Goal: Task Accomplishment & Management: Use online tool/utility

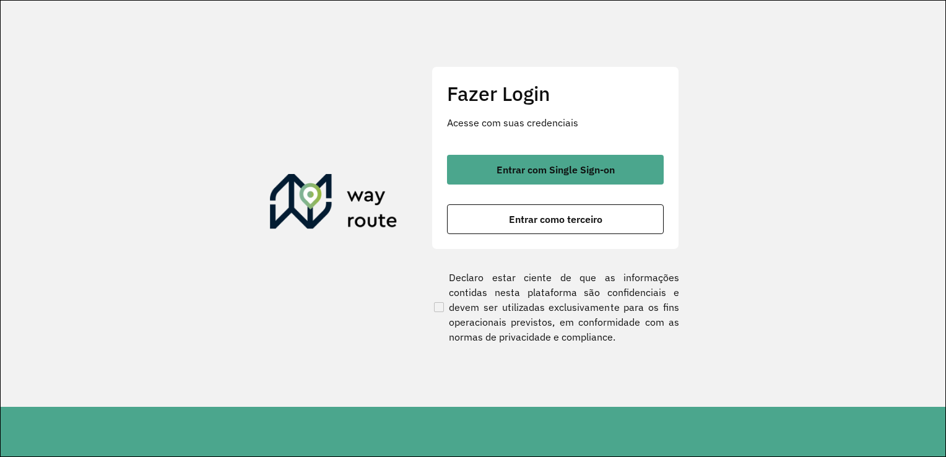
click at [929, 145] on section "Fazer Login Acesse com suas credenciais Entrar com Single Sign-on Entrar como t…" at bounding box center [473, 204] width 945 height 406
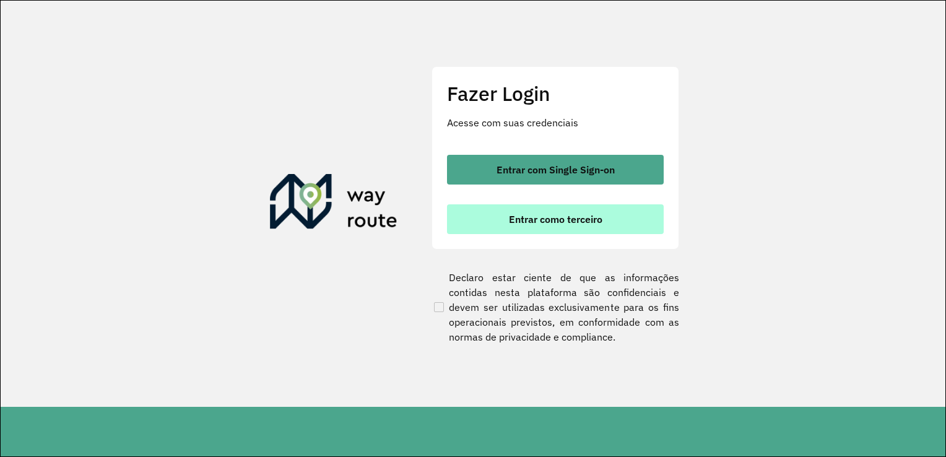
click at [631, 225] on button "Entrar como terceiro" at bounding box center [555, 219] width 217 height 30
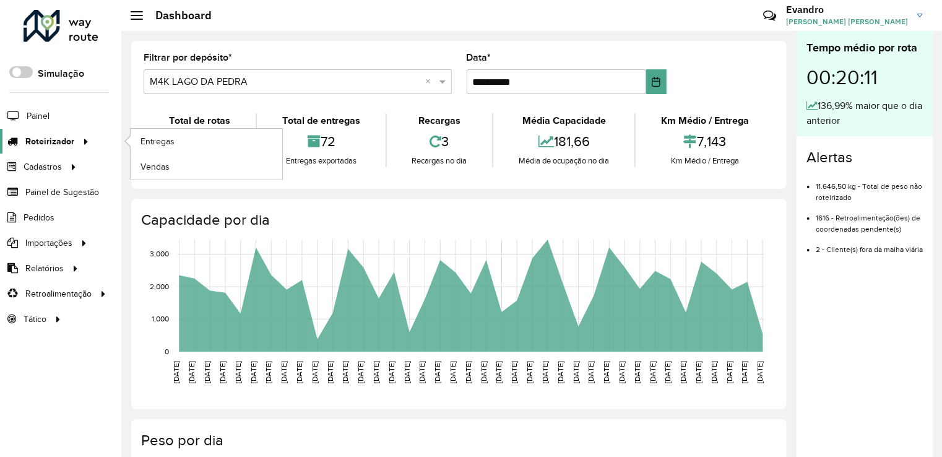
click at [86, 140] on icon at bounding box center [84, 140] width 11 height 19
click at [160, 145] on span "Entregas" at bounding box center [158, 141] width 35 height 13
click at [181, 143] on link "Entregas" at bounding box center [207, 141] width 152 height 25
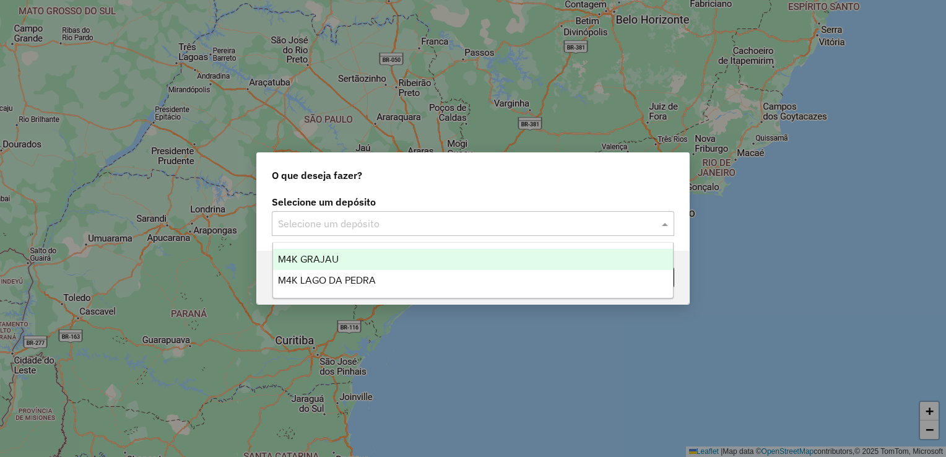
click at [310, 228] on input "text" at bounding box center [460, 224] width 365 height 15
click at [307, 255] on span "M4K GRAJAU" at bounding box center [308, 259] width 61 height 11
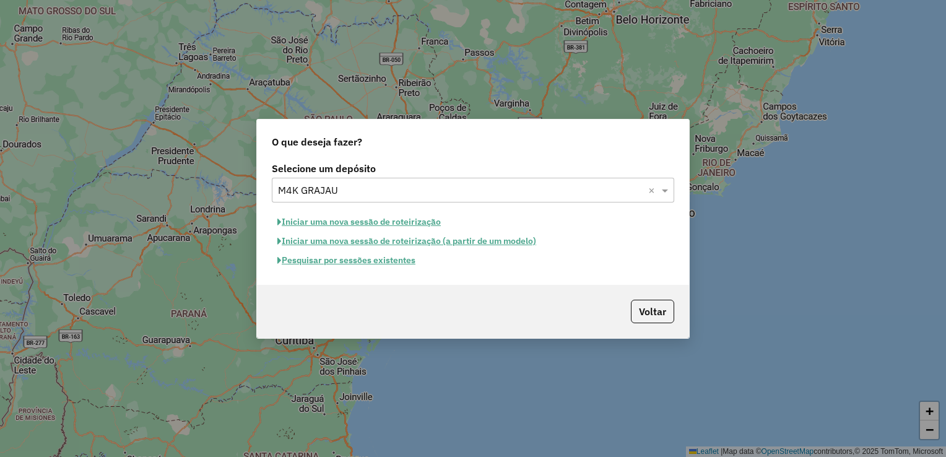
click at [381, 222] on button "Iniciar uma nova sessão de roteirização" at bounding box center [359, 221] width 175 height 19
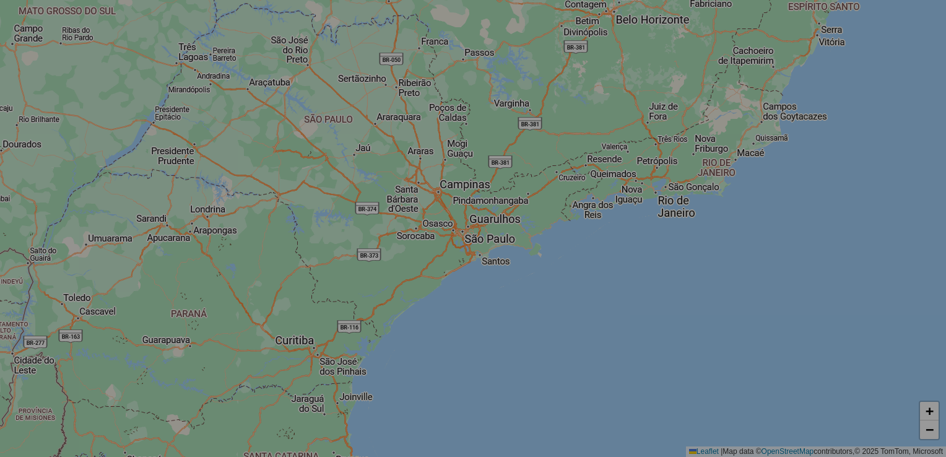
select select "*"
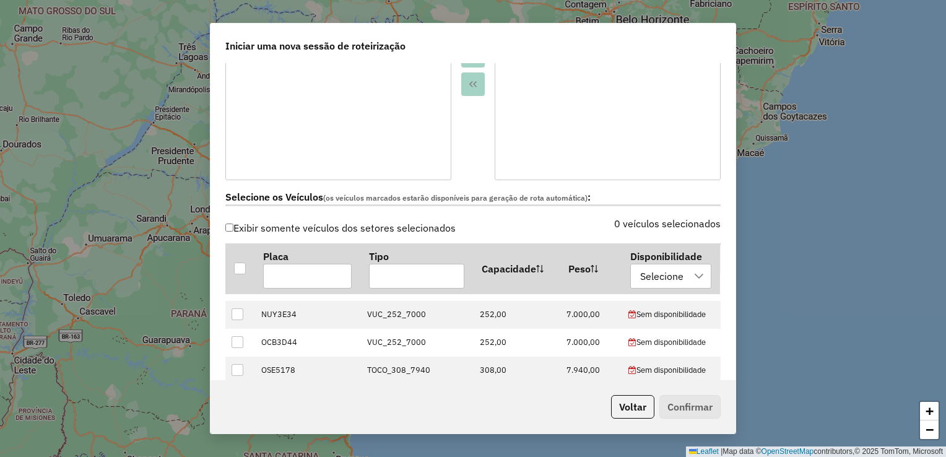
scroll to position [50, 0]
click at [245, 266] on div at bounding box center [240, 268] width 12 height 12
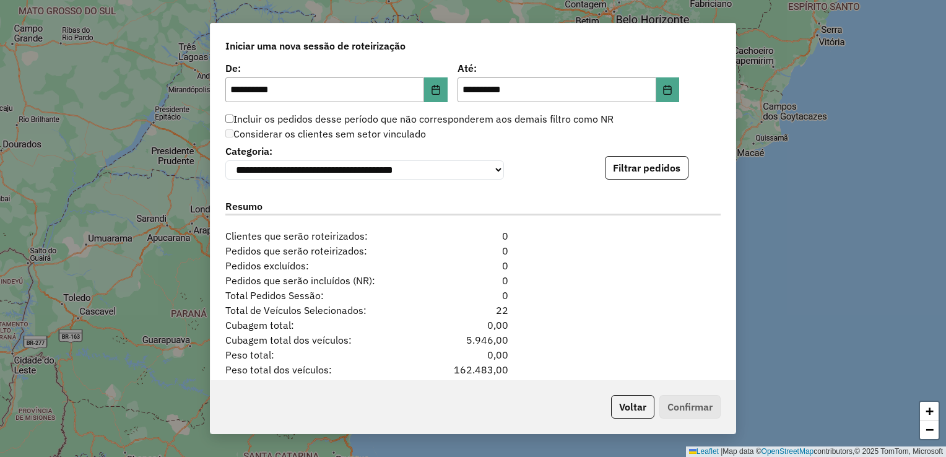
scroll to position [1202, 0]
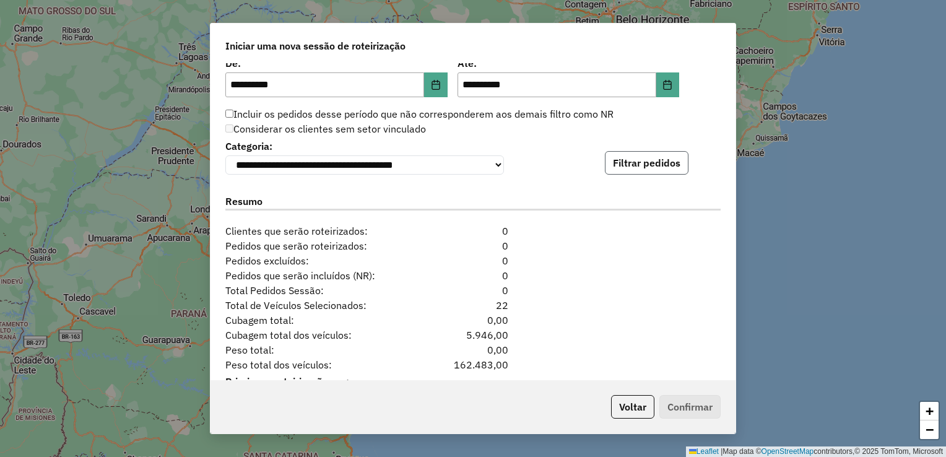
click at [661, 165] on button "Filtrar pedidos" at bounding box center [647, 163] width 84 height 24
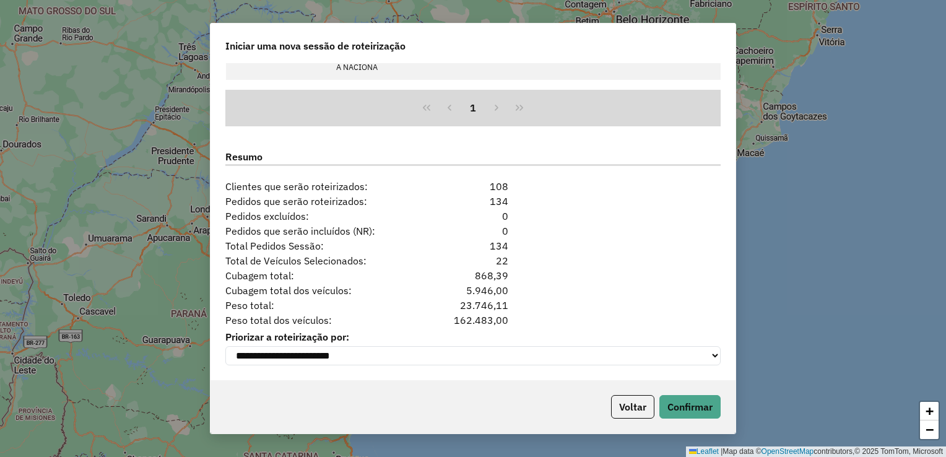
scroll to position [1506, 0]
click at [666, 410] on button "Confirmar" at bounding box center [689, 407] width 61 height 24
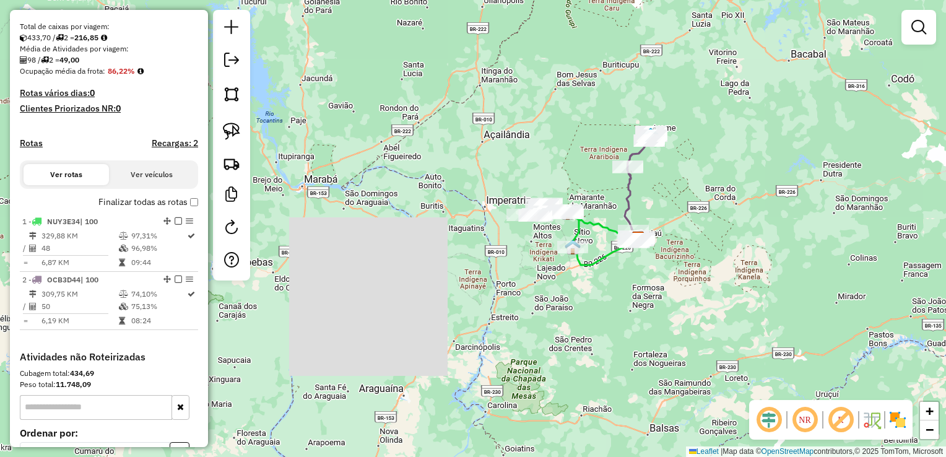
scroll to position [250, 0]
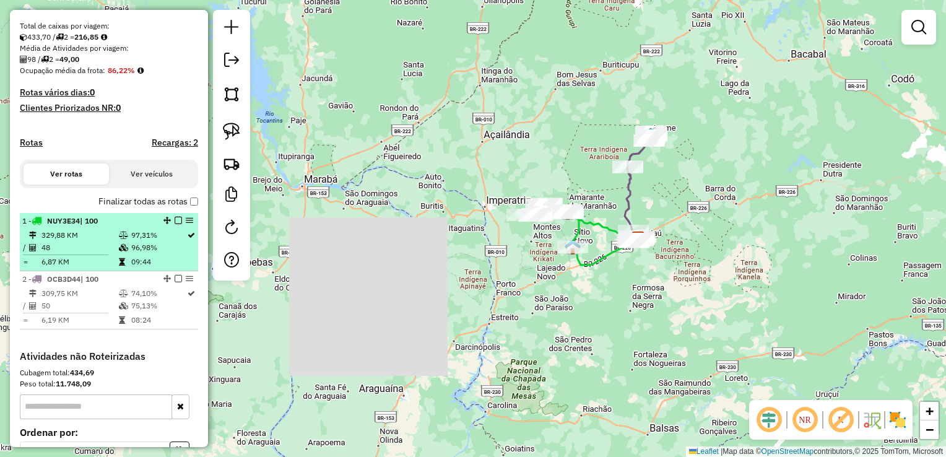
select select "**********"
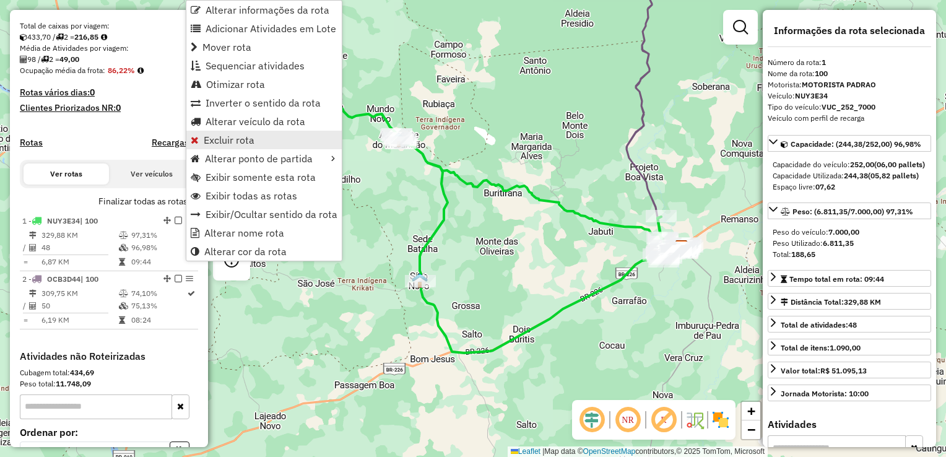
click at [225, 142] on span "Excluir rota" at bounding box center [229, 140] width 51 height 10
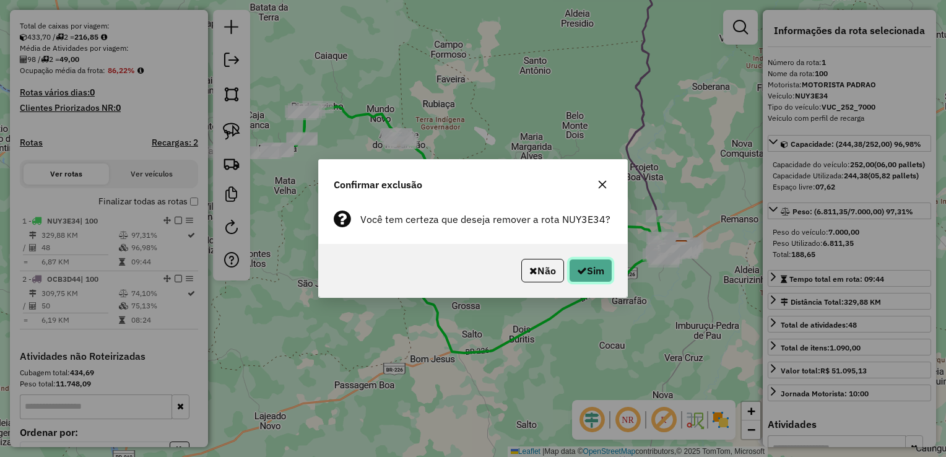
click at [577, 276] on button "Sim" at bounding box center [590, 271] width 43 height 24
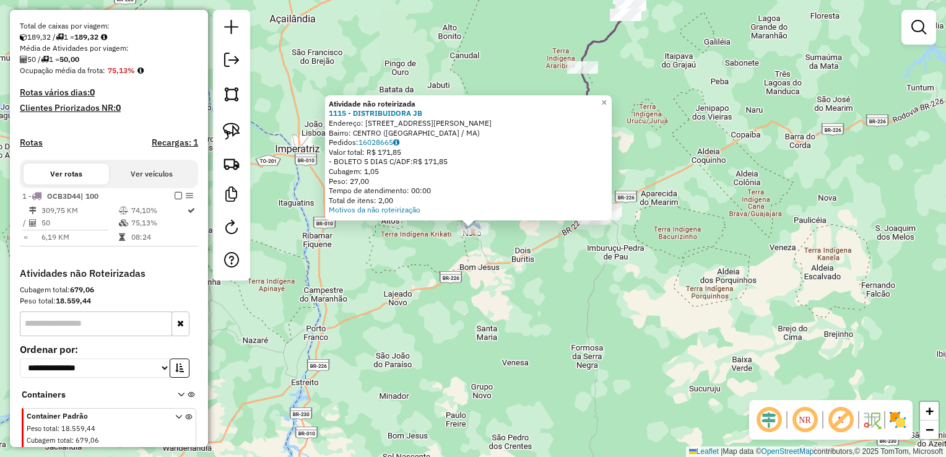
click at [324, 259] on div "Atividade não roteirizada 1115 - DISTRIBUIDORA JB Endereço: [STREET_ADDRESS] Pe…" at bounding box center [473, 228] width 946 height 457
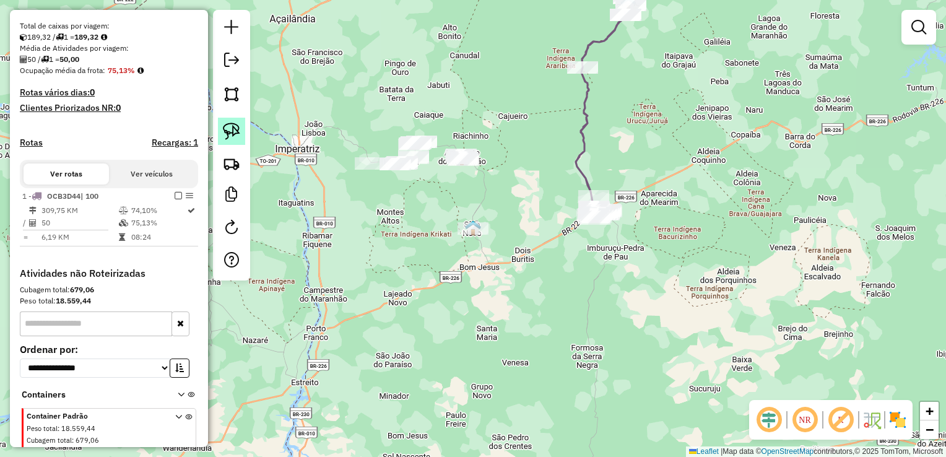
click at [238, 137] on img at bounding box center [231, 131] width 17 height 17
drag, startPoint x: 238, startPoint y: 137, endPoint x: 397, endPoint y: 218, distance: 178.6
click at [397, 218] on hb-router-mapa "**********" at bounding box center [473, 228] width 946 height 457
drag, startPoint x: 422, startPoint y: 217, endPoint x: 495, endPoint y: 268, distance: 89.8
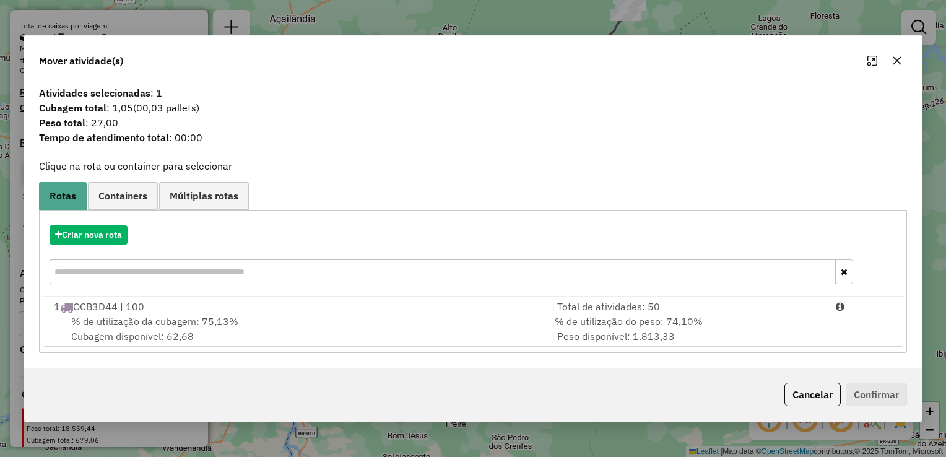
click at [896, 61] on icon "button" at bounding box center [897, 60] width 8 height 8
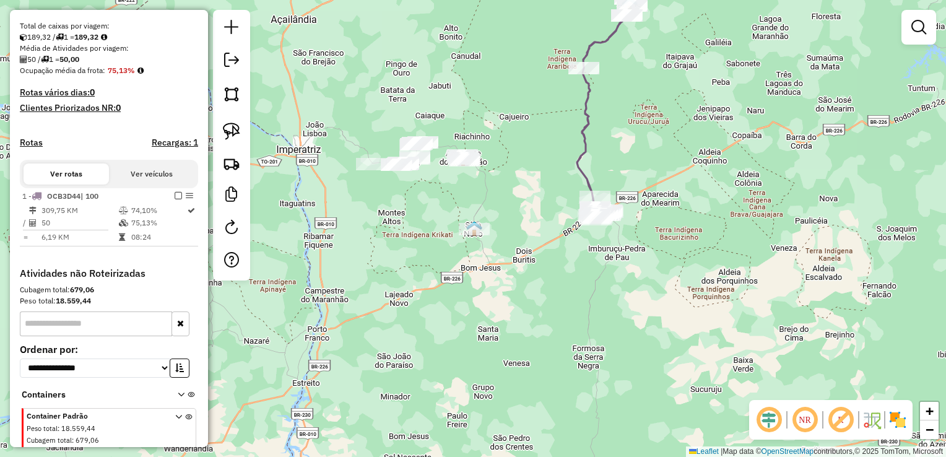
drag, startPoint x: 184, startPoint y: 201, endPoint x: 295, endPoint y: 133, distance: 129.2
click at [295, 133] on div "Janela de atendimento Grade de atendimento Capacidade Transportadoras Veículos …" at bounding box center [473, 228] width 946 height 457
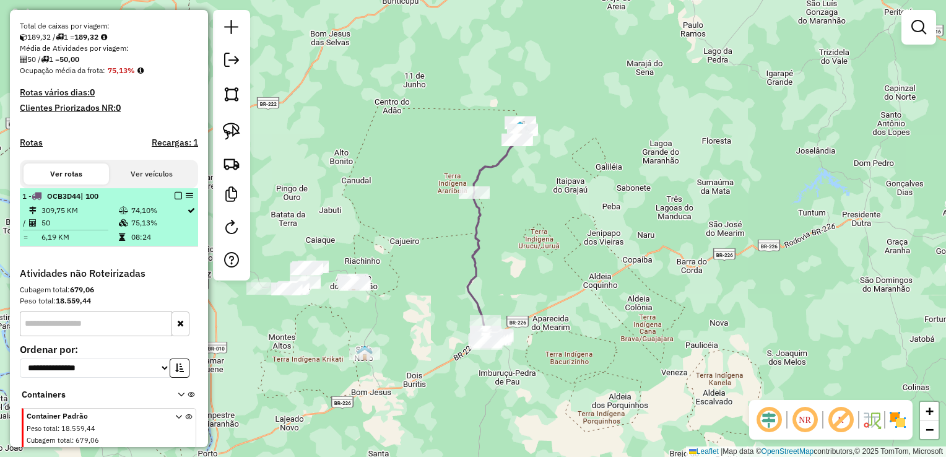
drag, startPoint x: 189, startPoint y: 204, endPoint x: 183, endPoint y: 205, distance: 6.8
click at [183, 205] on hb-router-mapa "**********" at bounding box center [473, 228] width 946 height 457
click at [186, 199] on em at bounding box center [189, 195] width 7 height 7
select select "**********"
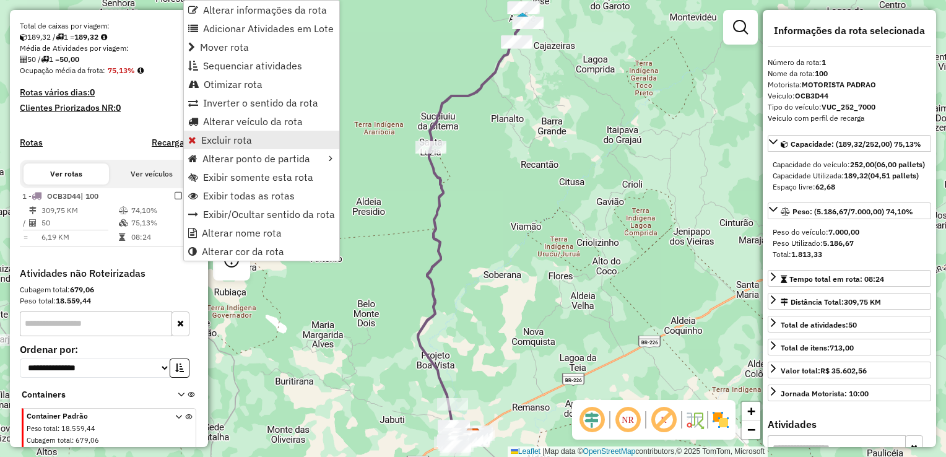
click at [233, 141] on span "Excluir rota" at bounding box center [226, 140] width 51 height 10
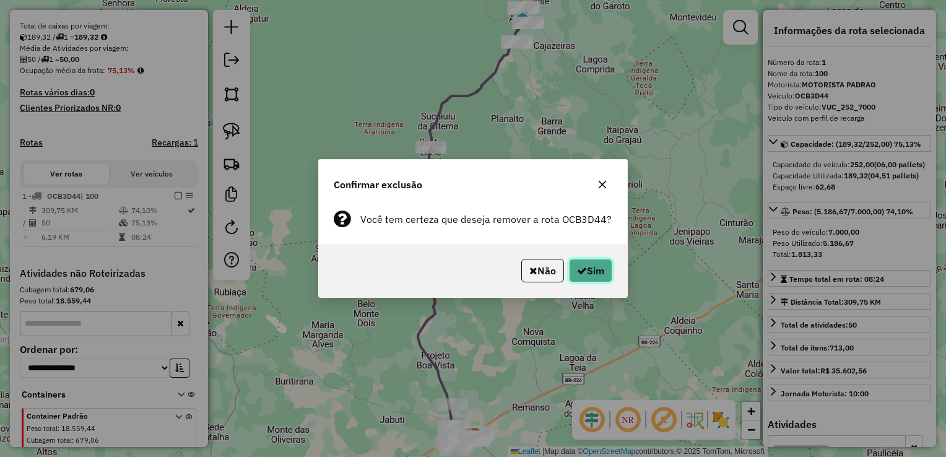
click at [591, 269] on button "Sim" at bounding box center [590, 271] width 43 height 24
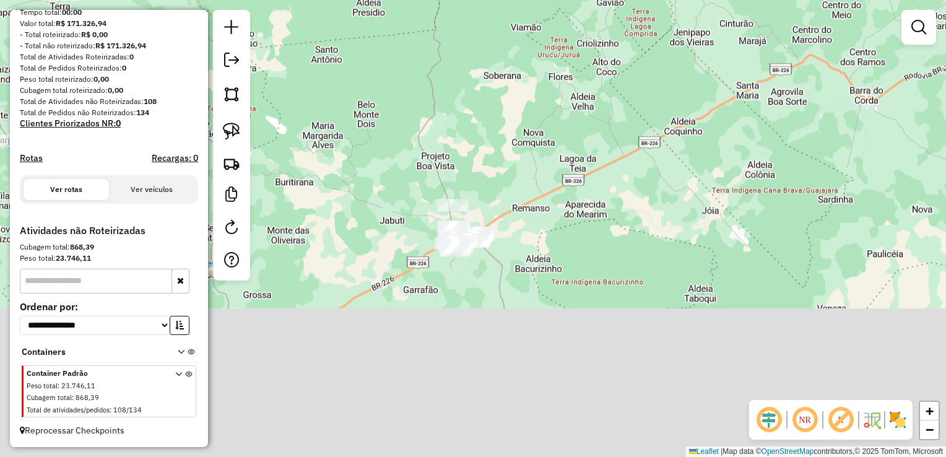
scroll to position [151, 0]
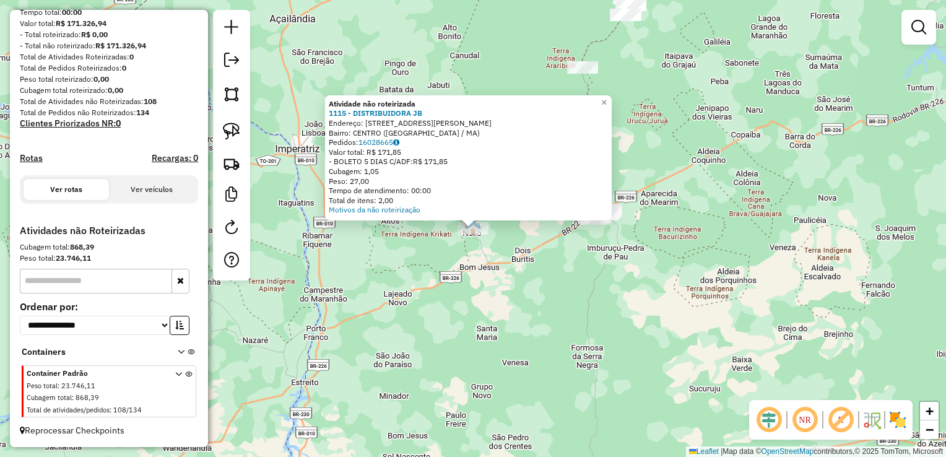
click at [386, 256] on div "Atividade não roteirizada 1115 - DISTRIBUIDORA JB Endereço: [STREET_ADDRESS] Pe…" at bounding box center [473, 228] width 946 height 457
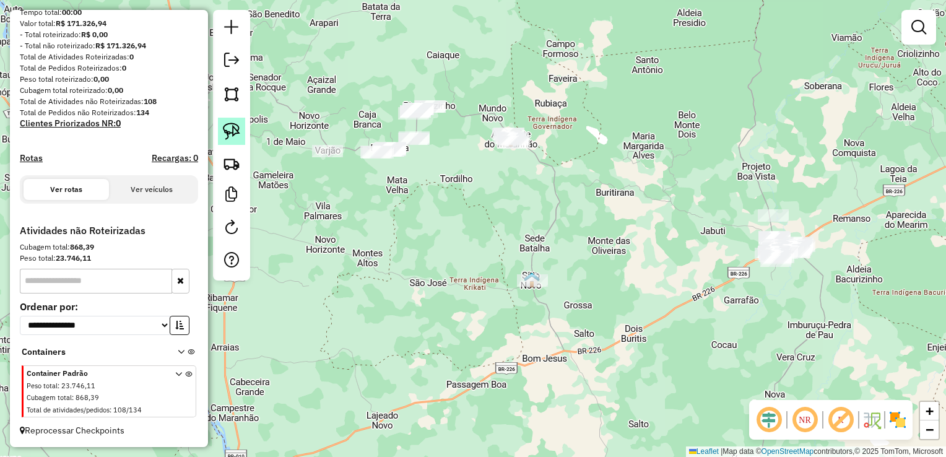
click at [228, 123] on img at bounding box center [231, 131] width 17 height 17
drag, startPoint x: 228, startPoint y: 123, endPoint x: 494, endPoint y: 110, distance: 266.5
click at [494, 110] on hb-router-mapa "**********" at bounding box center [473, 228] width 946 height 457
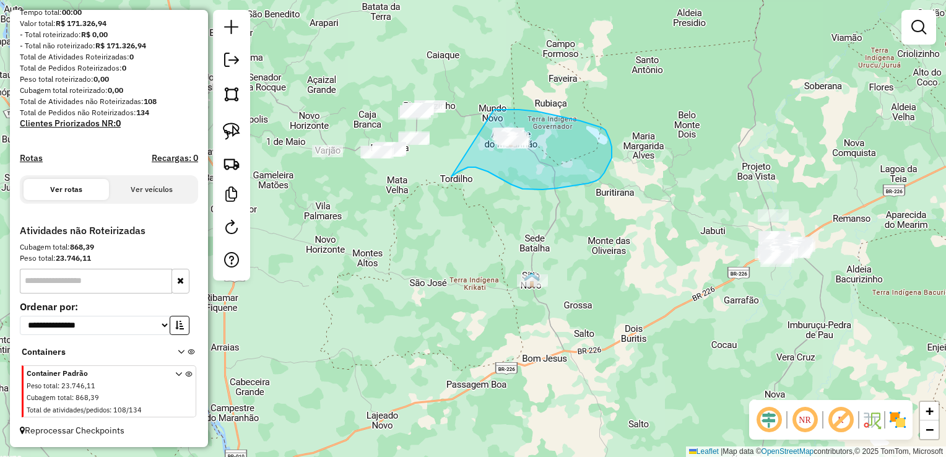
drag, startPoint x: 494, startPoint y: 110, endPoint x: 443, endPoint y: 185, distance: 91.0
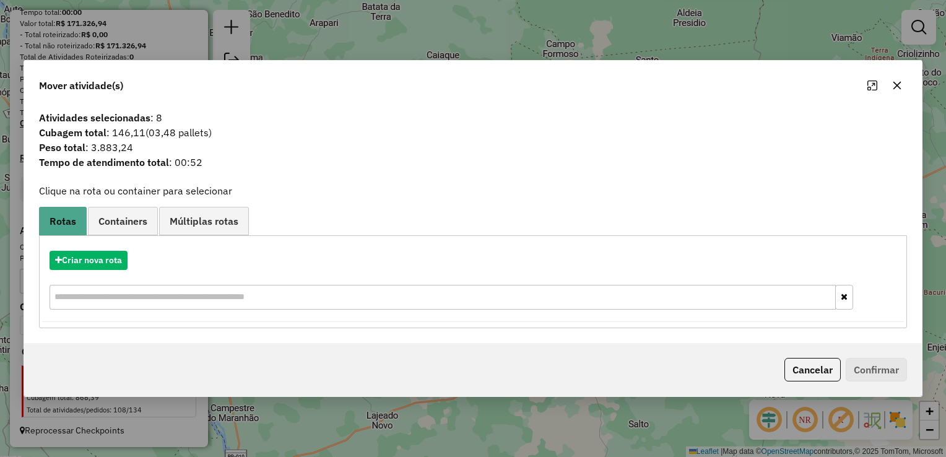
click at [894, 83] on icon "button" at bounding box center [897, 86] width 8 height 8
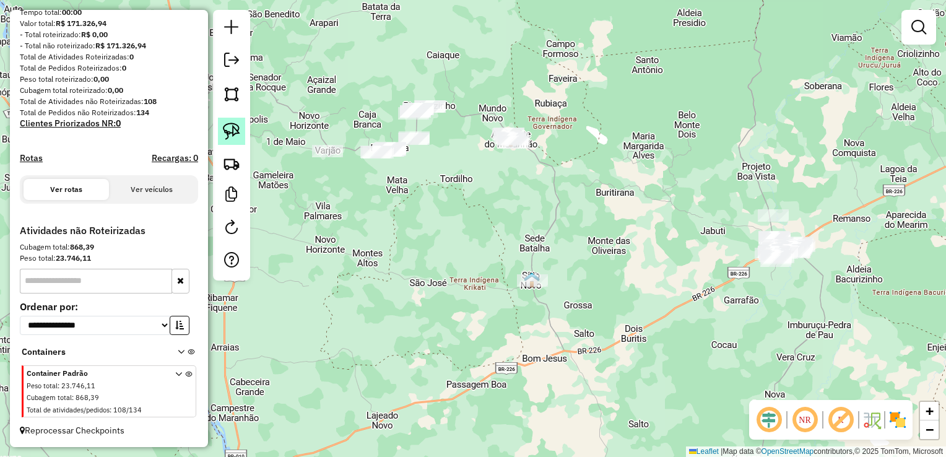
click at [243, 129] on link at bounding box center [231, 131] width 27 height 27
drag, startPoint x: 243, startPoint y: 129, endPoint x: 302, endPoint y: 110, distance: 62.4
click at [302, 110] on hb-router-mapa "**********" at bounding box center [473, 228] width 946 height 457
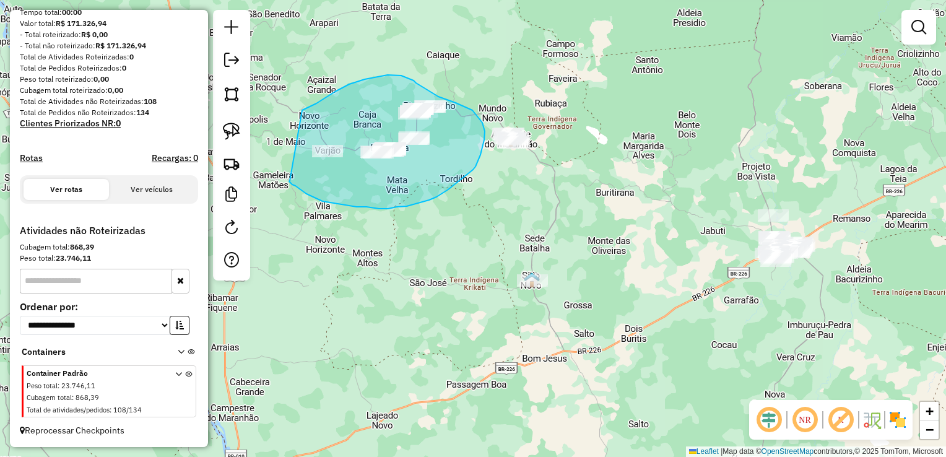
drag, startPoint x: 302, startPoint y: 110, endPoint x: 292, endPoint y: 182, distance: 72.6
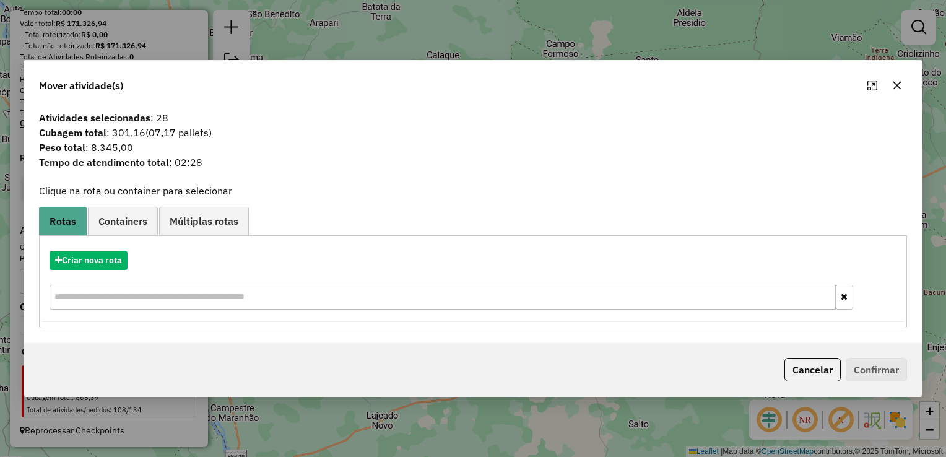
click at [894, 80] on button "button" at bounding box center [897, 86] width 20 height 20
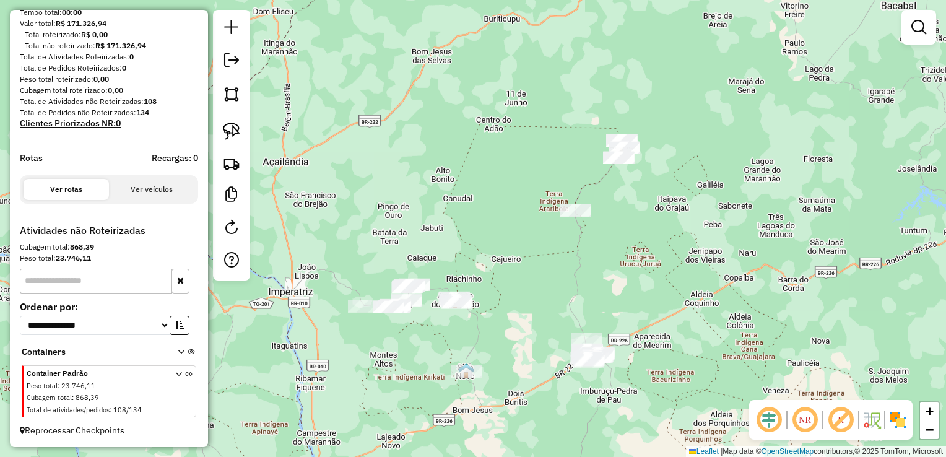
drag, startPoint x: 768, startPoint y: 108, endPoint x: 561, endPoint y: 283, distance: 271.0
click at [561, 283] on div "Janela de atendimento Grade de atendimento Capacidade Transportadoras Veículos …" at bounding box center [473, 228] width 946 height 457
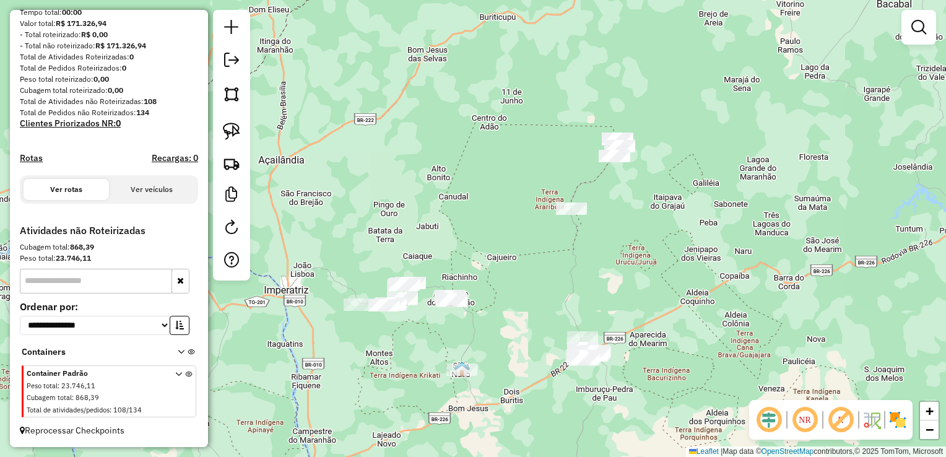
drag, startPoint x: 494, startPoint y: 137, endPoint x: 295, endPoint y: 158, distance: 199.9
click at [295, 158] on div "Janela de atendimento Grade de atendimento Capacidade Transportadoras Veículos …" at bounding box center [473, 228] width 946 height 457
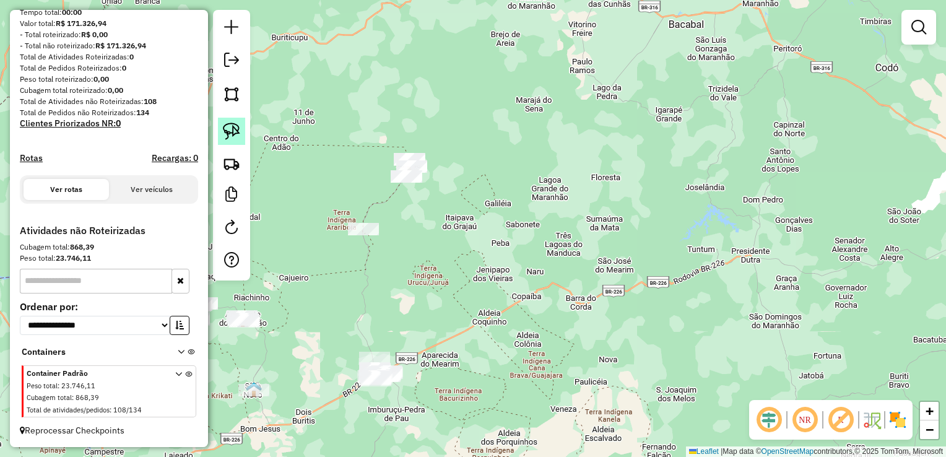
click at [225, 125] on img at bounding box center [231, 131] width 17 height 17
drag, startPoint x: 225, startPoint y: 125, endPoint x: 312, endPoint y: 142, distance: 88.4
click at [312, 142] on hb-router-mapa "**********" at bounding box center [473, 228] width 946 height 457
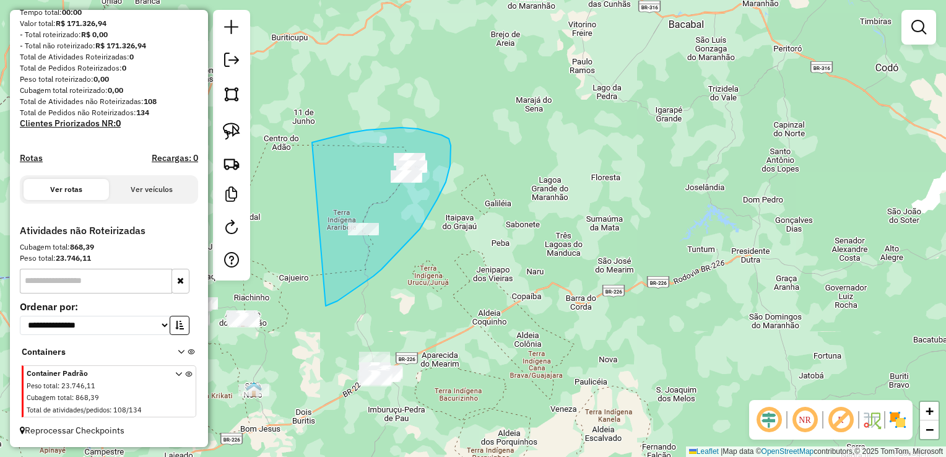
drag, startPoint x: 312, startPoint y: 142, endPoint x: 327, endPoint y: 306, distance: 164.1
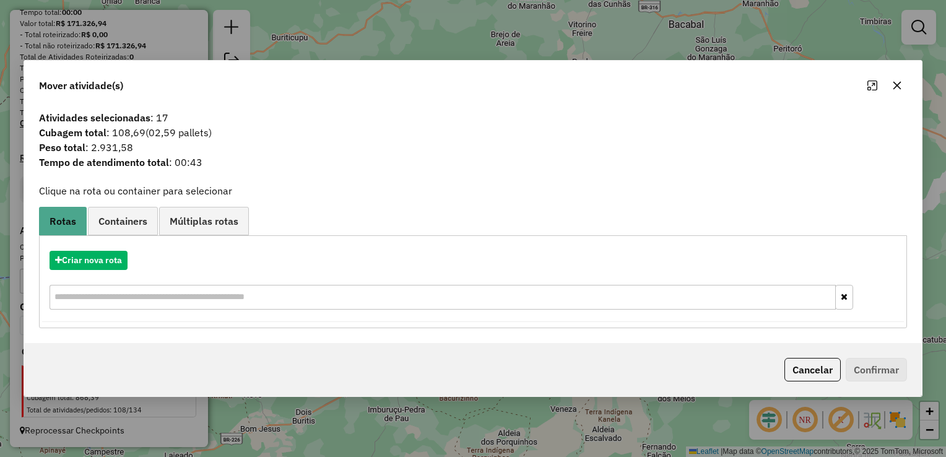
click at [893, 80] on button "button" at bounding box center [897, 86] width 20 height 20
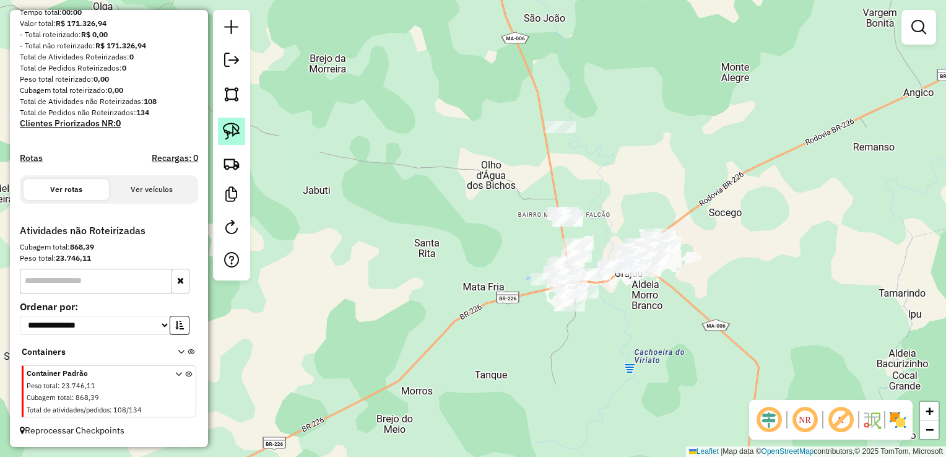
drag, startPoint x: 240, startPoint y: 115, endPoint x: 233, endPoint y: 124, distance: 11.2
click at [233, 124] on div at bounding box center [231, 145] width 37 height 271
click at [233, 124] on img at bounding box center [231, 131] width 17 height 17
drag, startPoint x: 503, startPoint y: 131, endPoint x: 669, endPoint y: 123, distance: 166.1
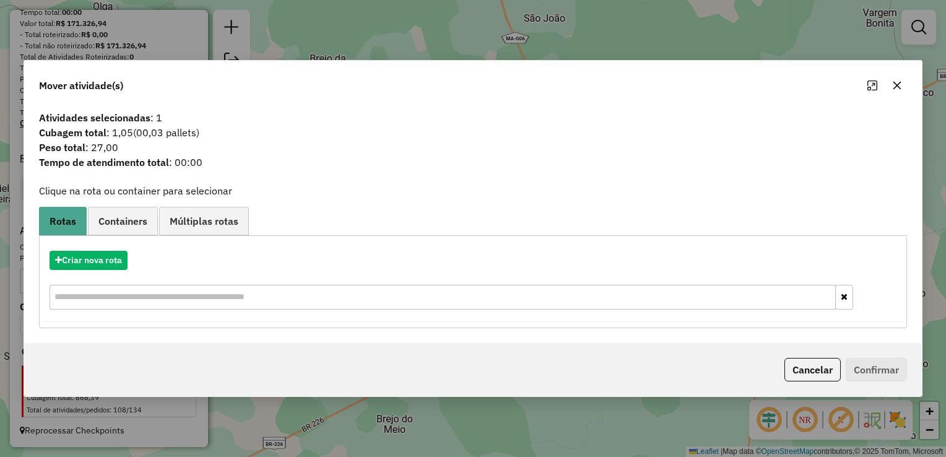
click at [896, 86] on icon "button" at bounding box center [897, 86] width 8 height 8
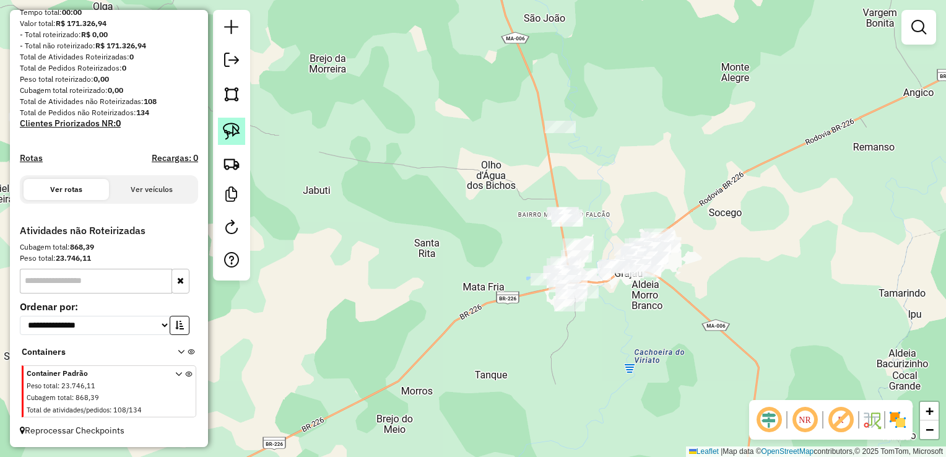
click at [243, 130] on link at bounding box center [231, 131] width 27 height 27
drag, startPoint x: 243, startPoint y: 130, endPoint x: 517, endPoint y: 122, distance: 274.3
click at [517, 122] on hb-router-mapa "**********" at bounding box center [473, 228] width 946 height 457
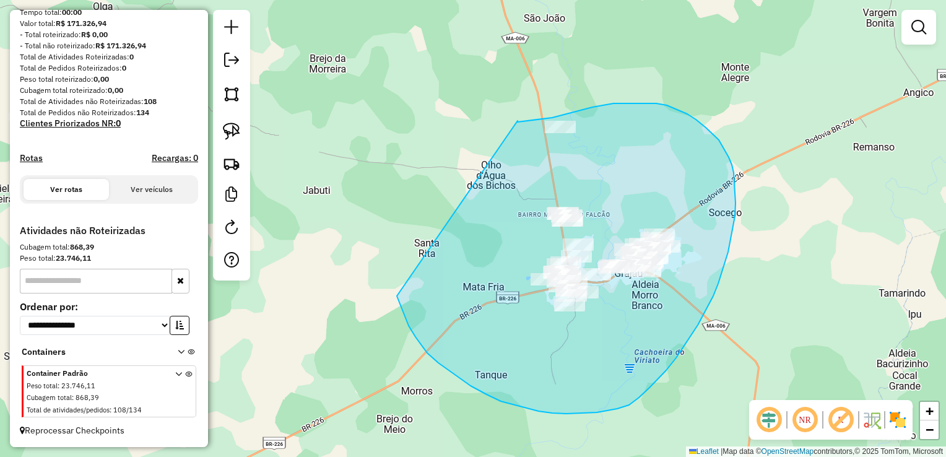
drag, startPoint x: 517, startPoint y: 122, endPoint x: 394, endPoint y: 287, distance: 206.0
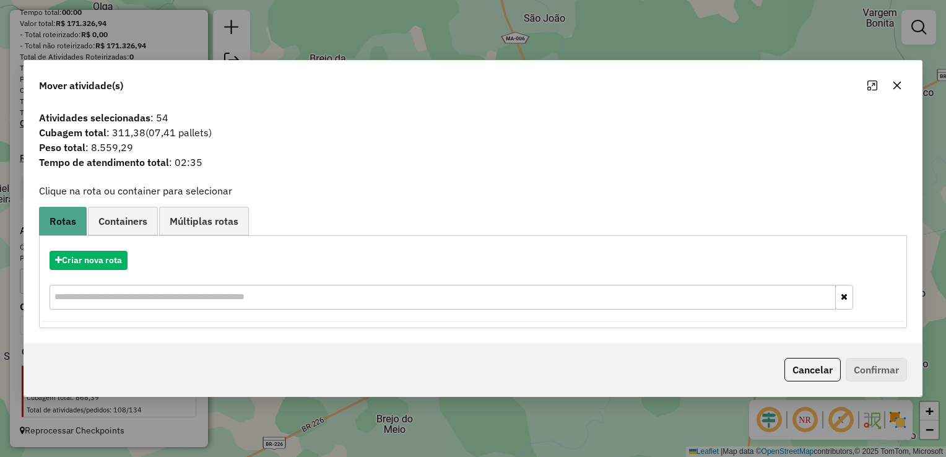
click at [894, 85] on icon "button" at bounding box center [897, 85] width 10 height 10
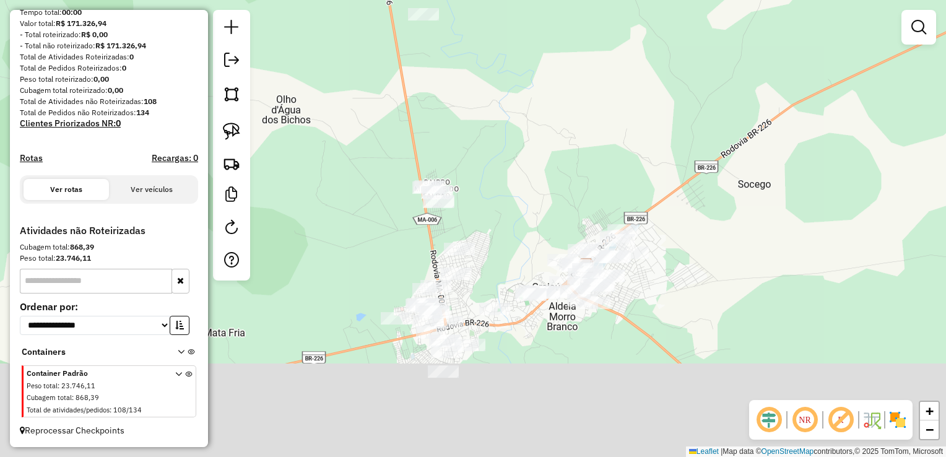
drag, startPoint x: 546, startPoint y: 254, endPoint x: 540, endPoint y: 159, distance: 94.9
click at [540, 159] on div "Janela de atendimento Grade de atendimento Capacidade Transportadoras Veículos …" at bounding box center [473, 228] width 946 height 457
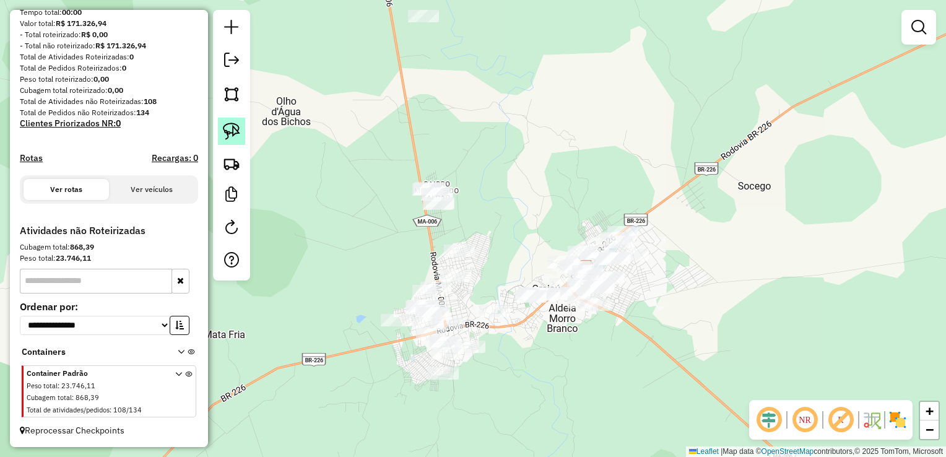
click at [233, 123] on img at bounding box center [231, 131] width 17 height 17
drag, startPoint x: 233, startPoint y: 123, endPoint x: 360, endPoint y: 25, distance: 160.2
click at [360, 25] on hb-router-mapa "**********" at bounding box center [473, 228] width 946 height 457
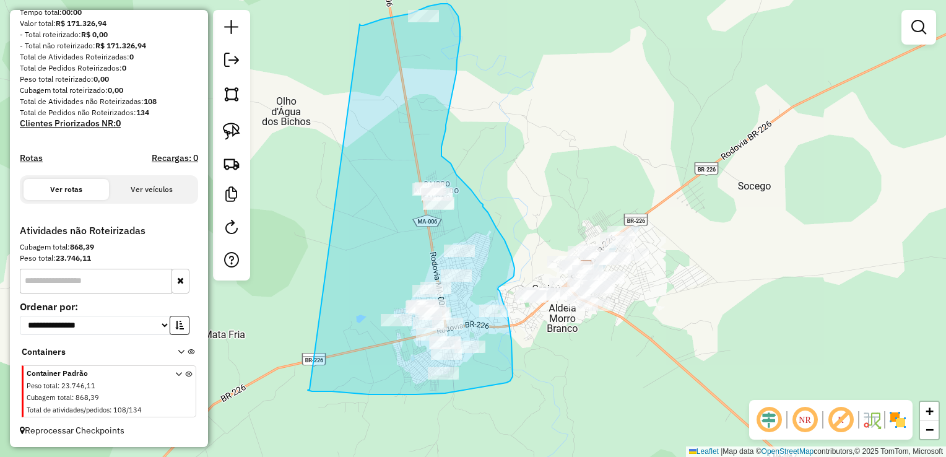
drag, startPoint x: 360, startPoint y: 25, endPoint x: 312, endPoint y: 402, distance: 379.4
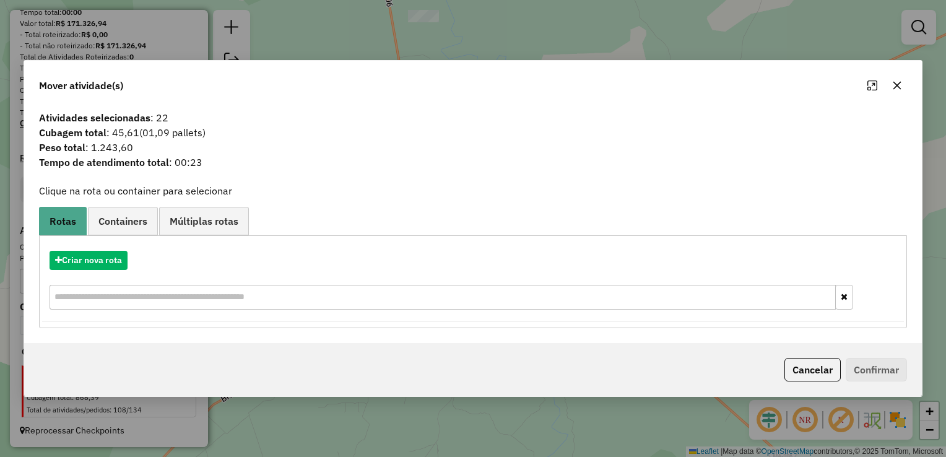
click at [896, 87] on icon "button" at bounding box center [897, 85] width 10 height 10
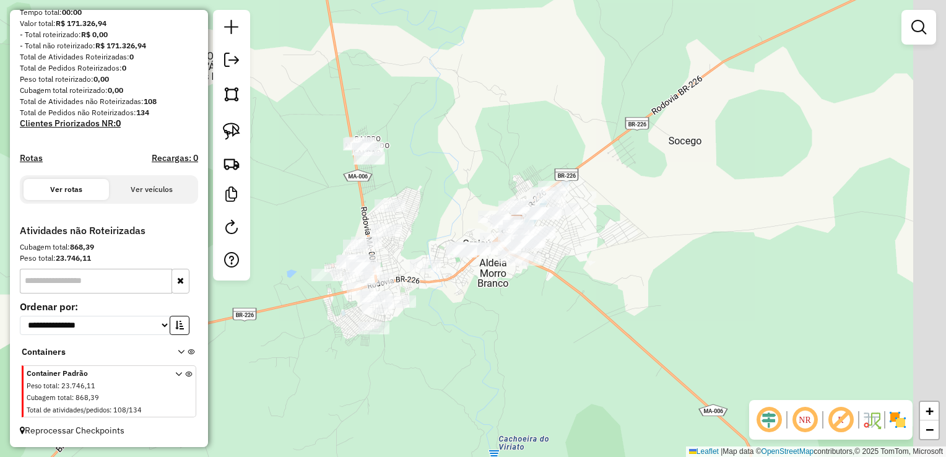
drag, startPoint x: 543, startPoint y: 198, endPoint x: 473, endPoint y: 154, distance: 82.9
click at [473, 154] on div "Janela de atendimento Grade de atendimento Capacidade Transportadoras Veículos …" at bounding box center [473, 228] width 946 height 457
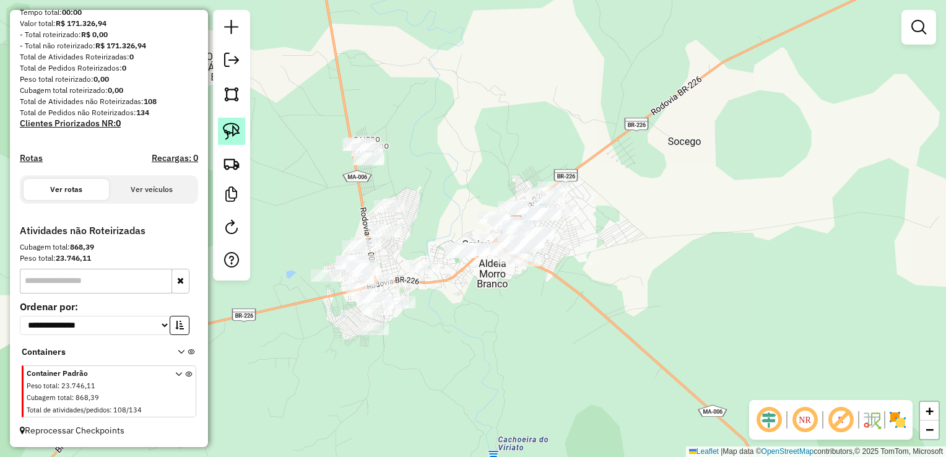
click at [240, 120] on link at bounding box center [231, 131] width 27 height 27
drag, startPoint x: 240, startPoint y: 120, endPoint x: 449, endPoint y: 162, distance: 213.4
click at [449, 162] on hb-router-mapa "**********" at bounding box center [473, 228] width 946 height 457
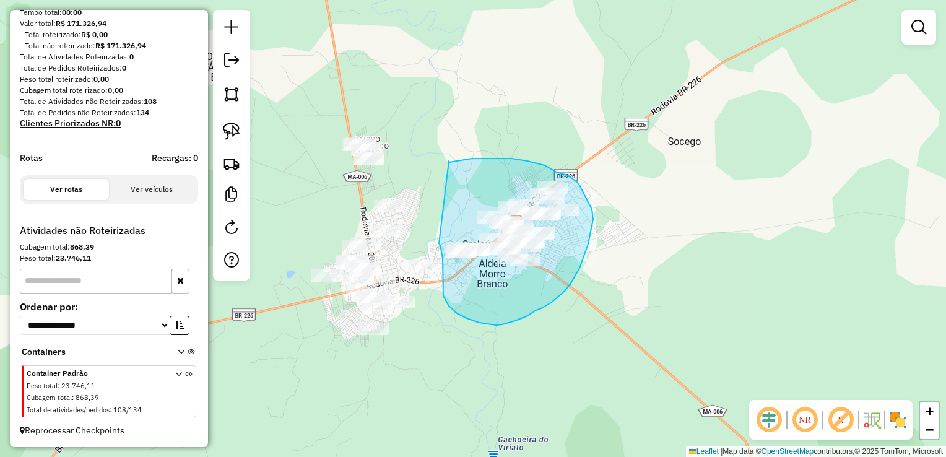
drag, startPoint x: 449, startPoint y: 162, endPoint x: 438, endPoint y: 240, distance: 78.2
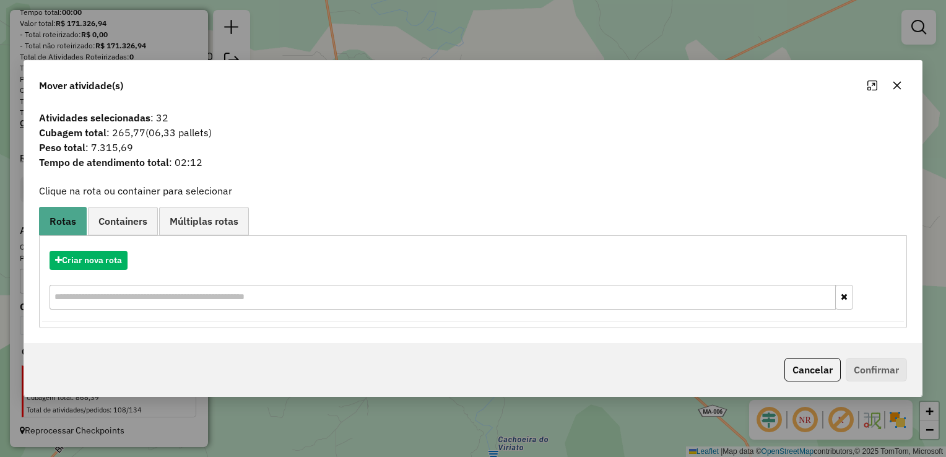
click at [892, 88] on icon "button" at bounding box center [897, 85] width 10 height 10
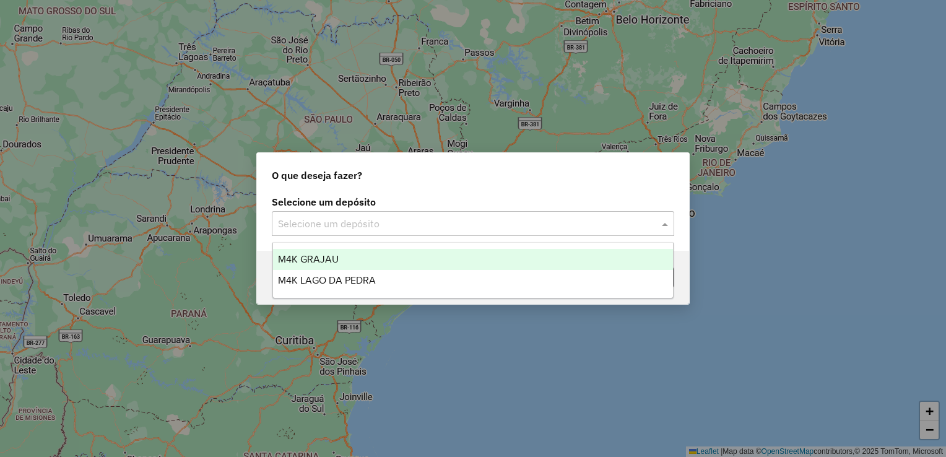
click at [311, 233] on div "Selecione um depósito" at bounding box center [473, 223] width 402 height 25
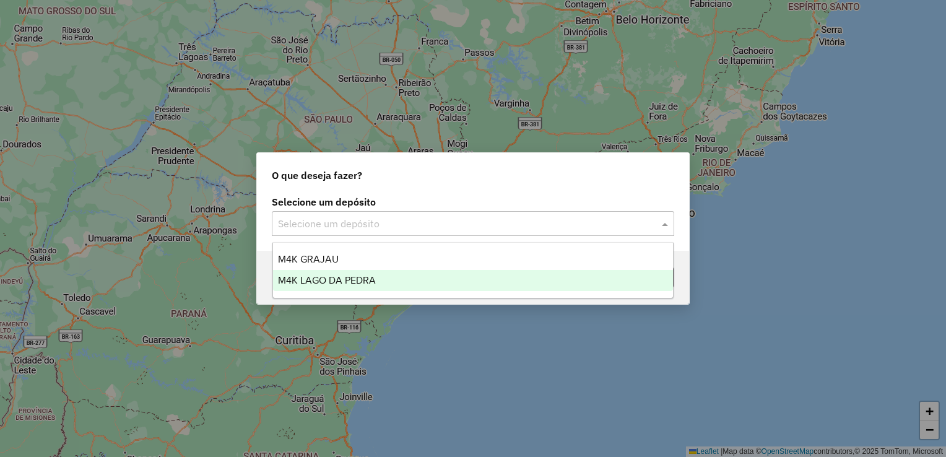
click at [329, 288] on div "M4K LAGO DA PEDRA" at bounding box center [473, 280] width 400 height 21
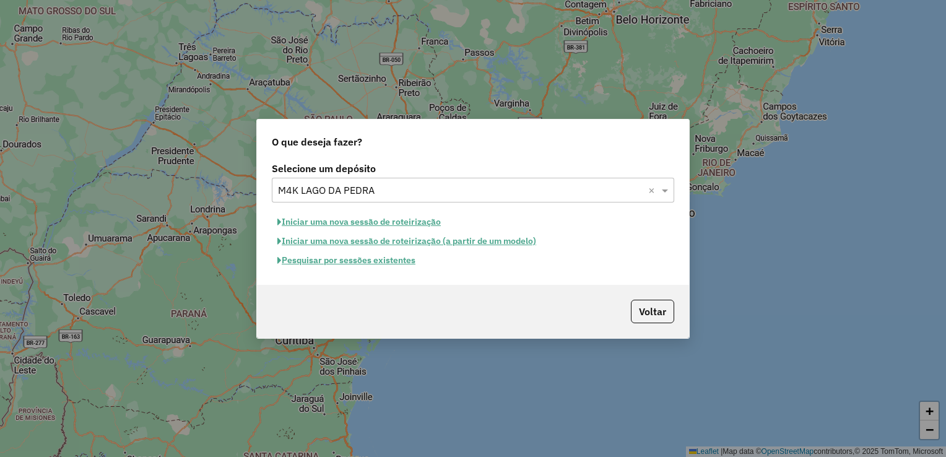
click at [376, 223] on button "Iniciar uma nova sessão de roteirização" at bounding box center [359, 221] width 175 height 19
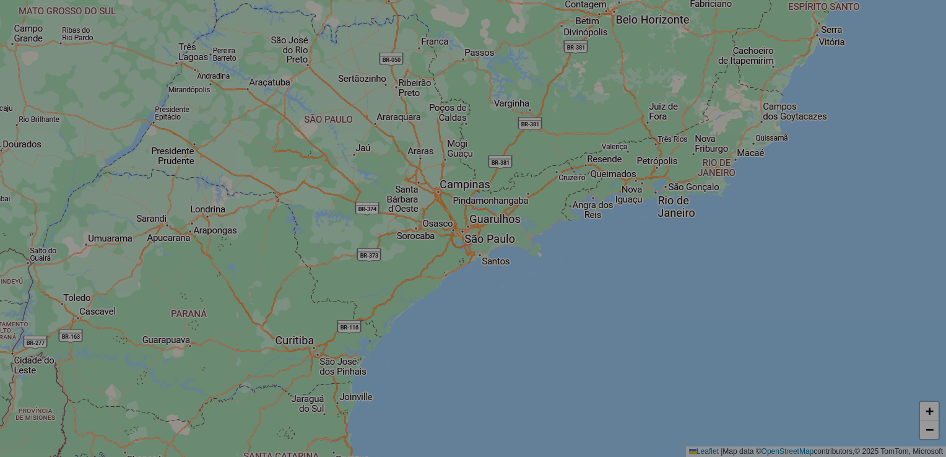
select select "*"
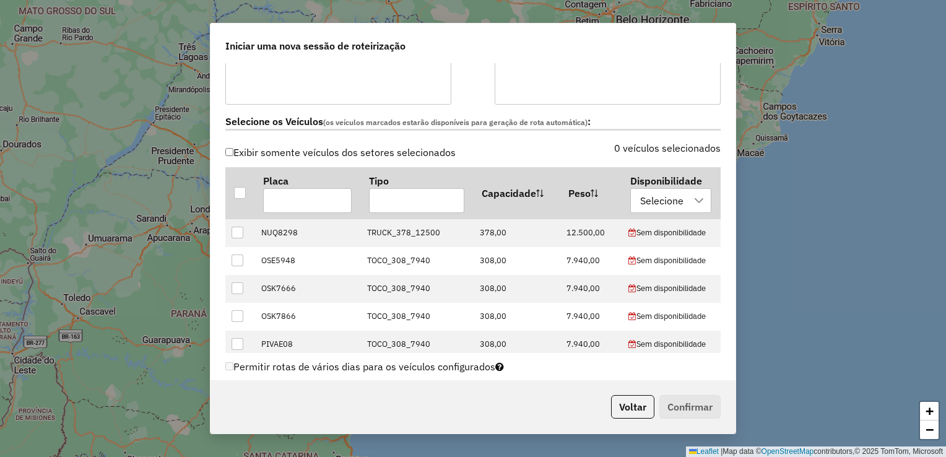
scroll to position [354, 0]
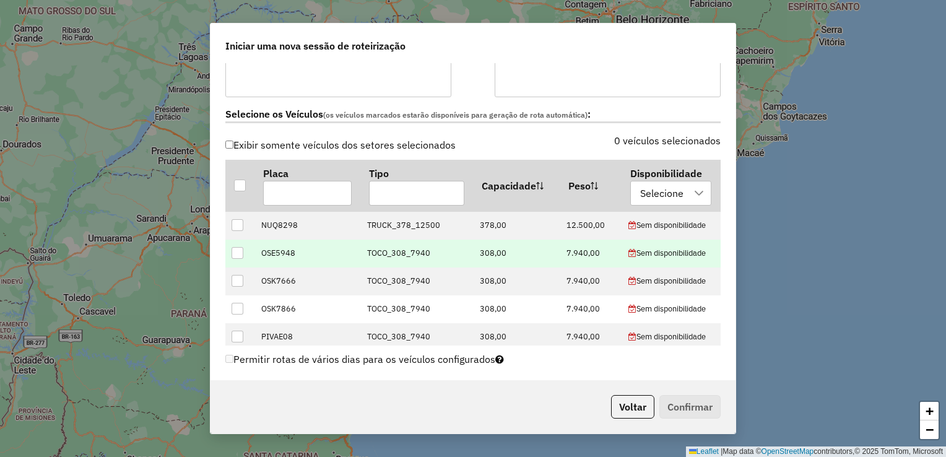
drag, startPoint x: 235, startPoint y: 186, endPoint x: 410, endPoint y: 257, distance: 189.1
click at [410, 257] on table "Placa Tipo Capacidade Peso Disponibilidade Selecione NUQ8298 TRUCK_378_12500 37…" at bounding box center [472, 381] width 495 height 442
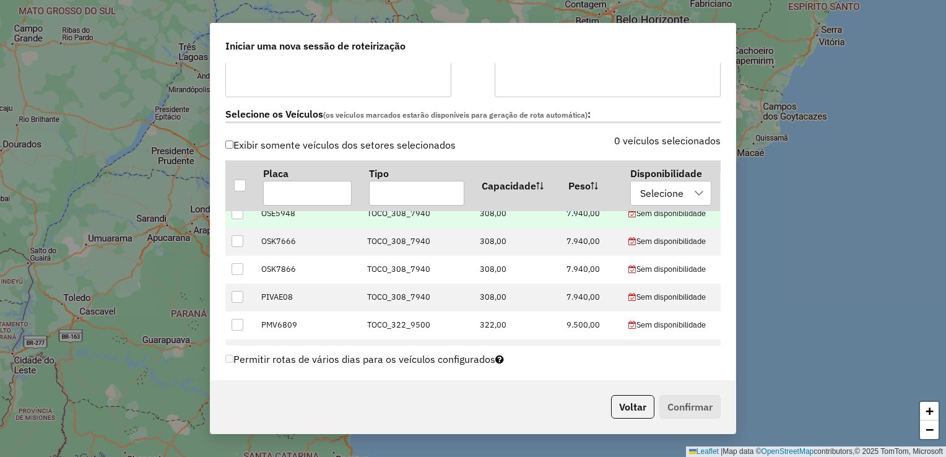
scroll to position [40, 0]
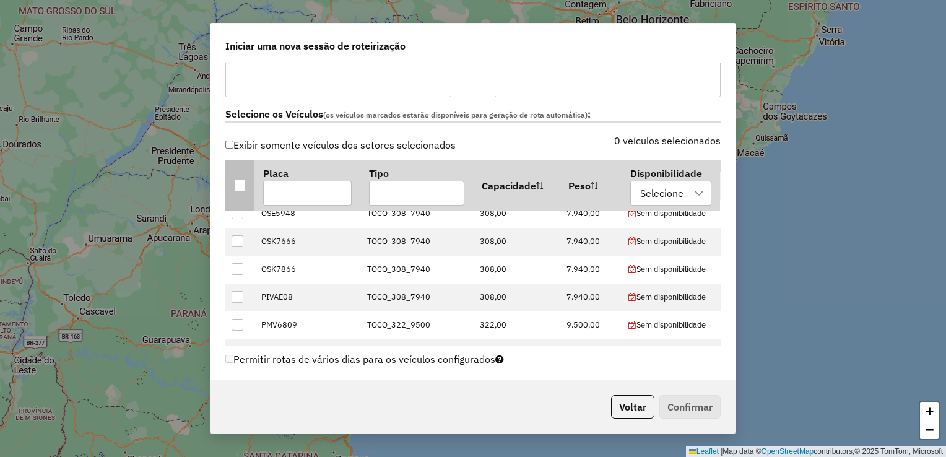
click at [248, 188] on th at bounding box center [239, 185] width 29 height 51
click at [240, 181] on div at bounding box center [240, 185] width 12 height 12
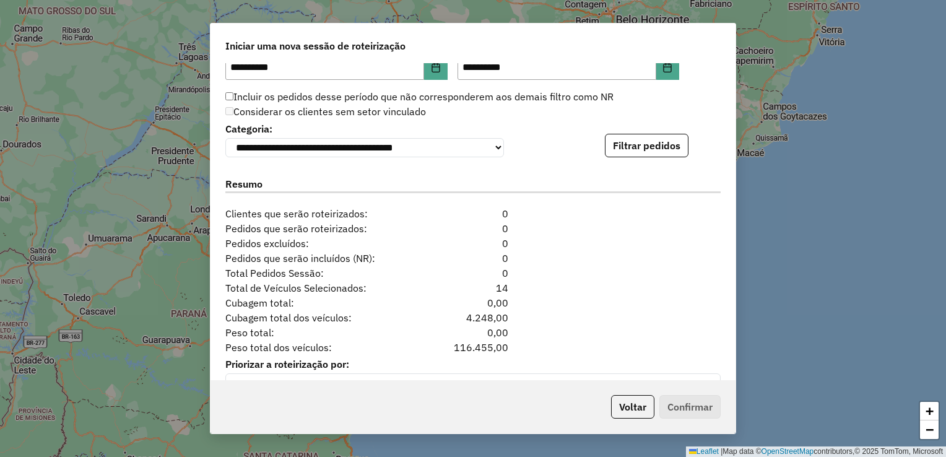
scroll to position [1251, 0]
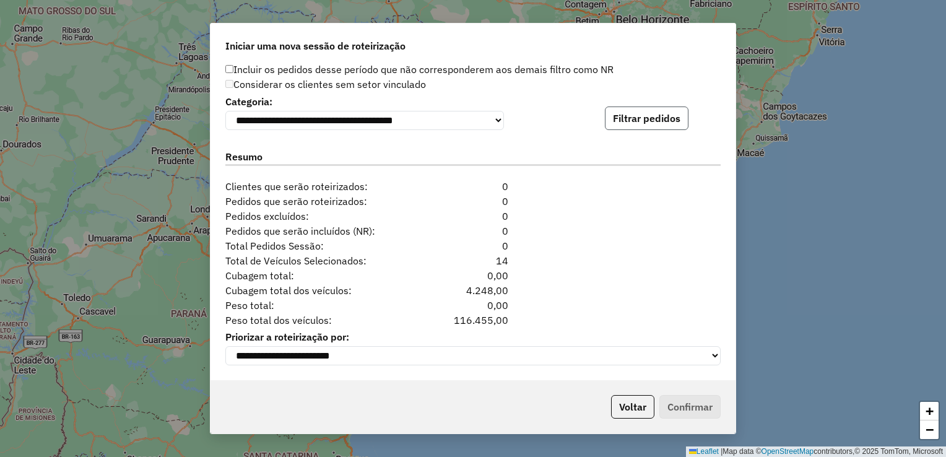
click at [673, 115] on button "Filtrar pedidos" at bounding box center [647, 118] width 84 height 24
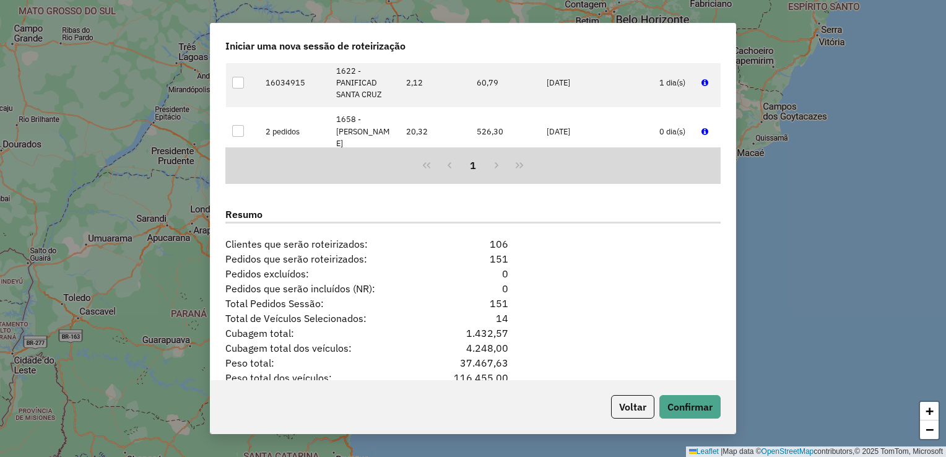
scroll to position [1181, 0]
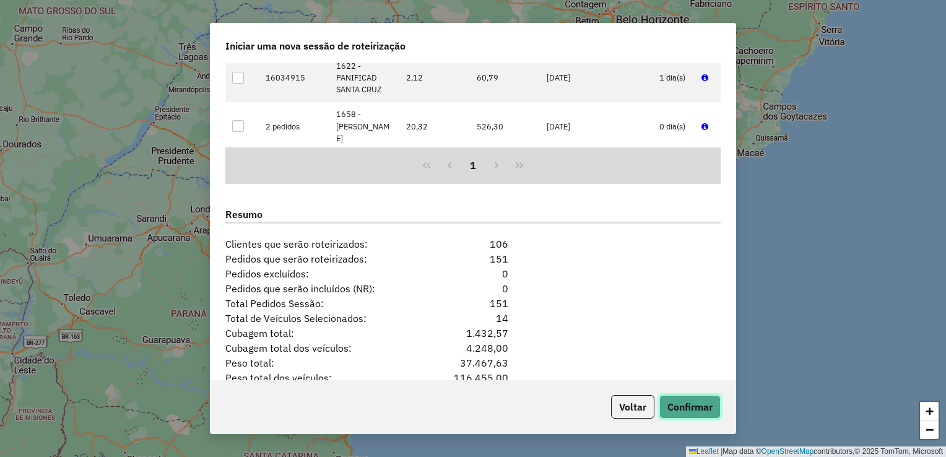
click at [697, 399] on button "Confirmar" at bounding box center [689, 407] width 61 height 24
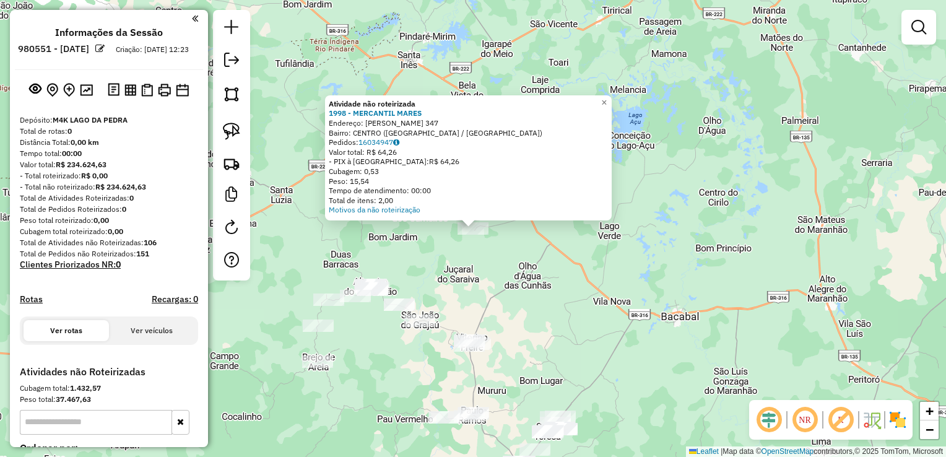
click at [487, 245] on div "Atividade não roteirizada 1998 - MERCANTIL MARES Endereço: HENRIQUE LEITE 347 B…" at bounding box center [473, 228] width 946 height 457
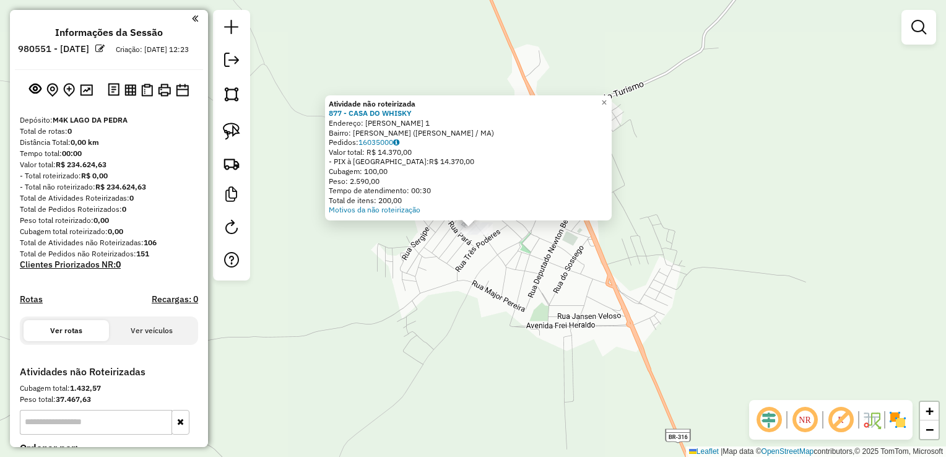
click at [492, 303] on div "Atividade não roteirizada 877 - CASA DO WHISKY Endereço: R MARANHAO 1 Bairro: M…" at bounding box center [473, 228] width 946 height 457
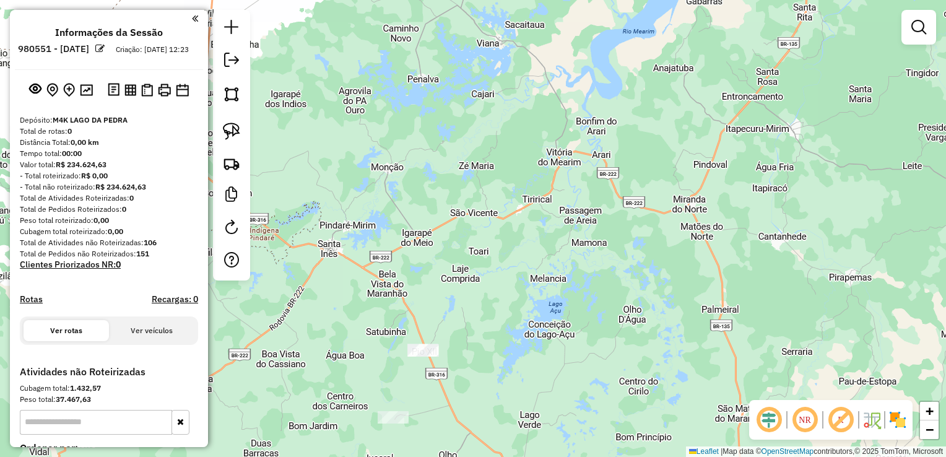
click at [529, 271] on div "Janela de atendimento Grade de atendimento Capacidade Transportadoras Veículos …" at bounding box center [473, 228] width 946 height 457
click at [543, 409] on div "Janela de atendimento Grade de atendimento Capacidade Transportadoras Veículos …" at bounding box center [473, 228] width 946 height 457
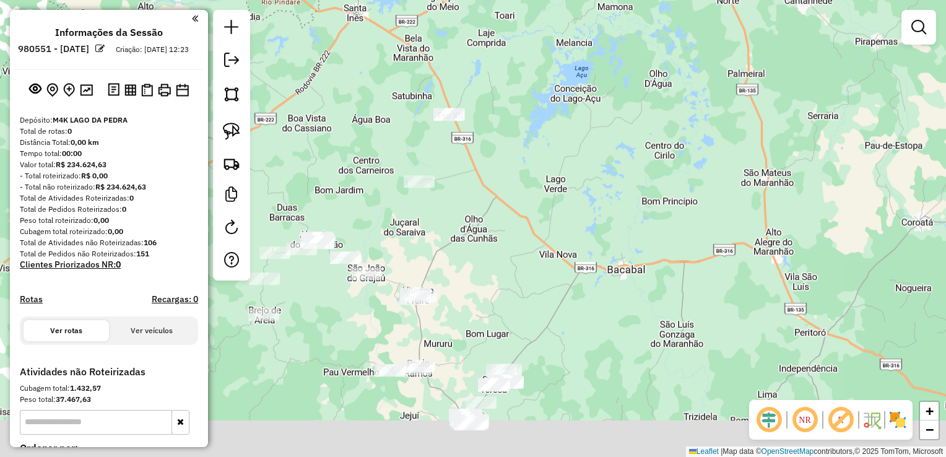
drag, startPoint x: 543, startPoint y: 409, endPoint x: 561, endPoint y: 163, distance: 247.0
click at [561, 163] on div "Janela de atendimento Grade de atendimento Capacidade Transportadoras Veículos …" at bounding box center [473, 228] width 946 height 457
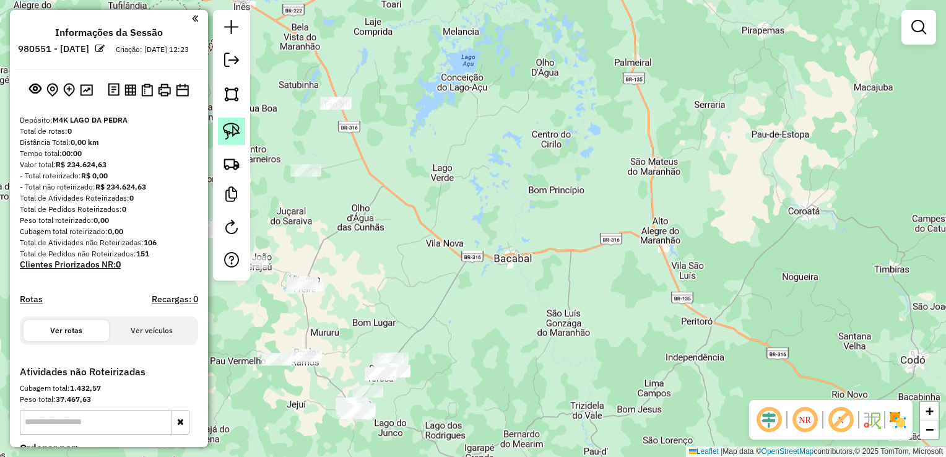
click at [230, 127] on img at bounding box center [231, 131] width 17 height 17
drag, startPoint x: 230, startPoint y: 127, endPoint x: 283, endPoint y: 90, distance: 64.6
click at [283, 90] on hb-router-mapa "**********" at bounding box center [473, 228] width 946 height 457
drag, startPoint x: 287, startPoint y: 86, endPoint x: 360, endPoint y: 162, distance: 105.1
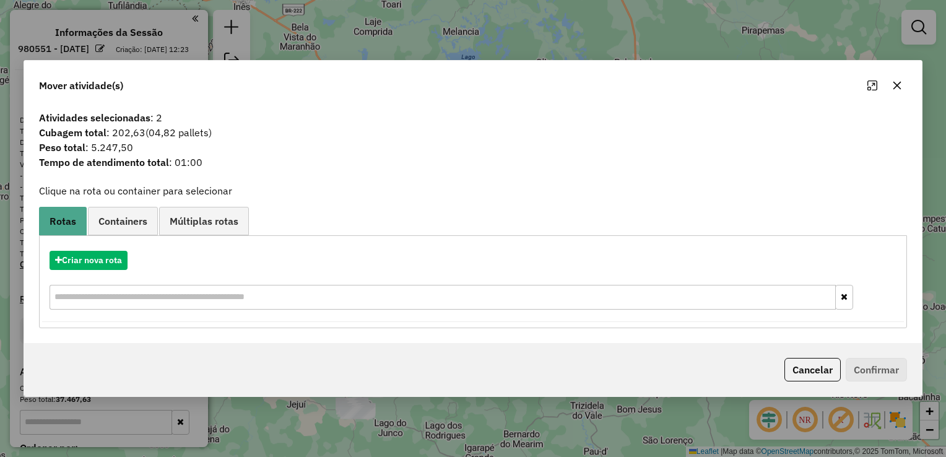
click at [891, 91] on button "button" at bounding box center [897, 86] width 20 height 20
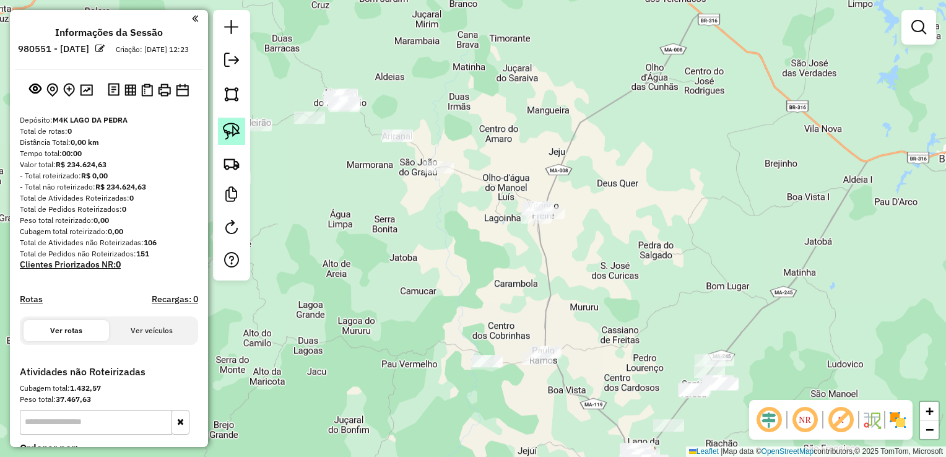
click at [233, 125] on img at bounding box center [231, 131] width 17 height 17
drag, startPoint x: 233, startPoint y: 125, endPoint x: 450, endPoint y: 183, distance: 224.9
click at [450, 183] on hb-router-mapa "**********" at bounding box center [473, 228] width 946 height 457
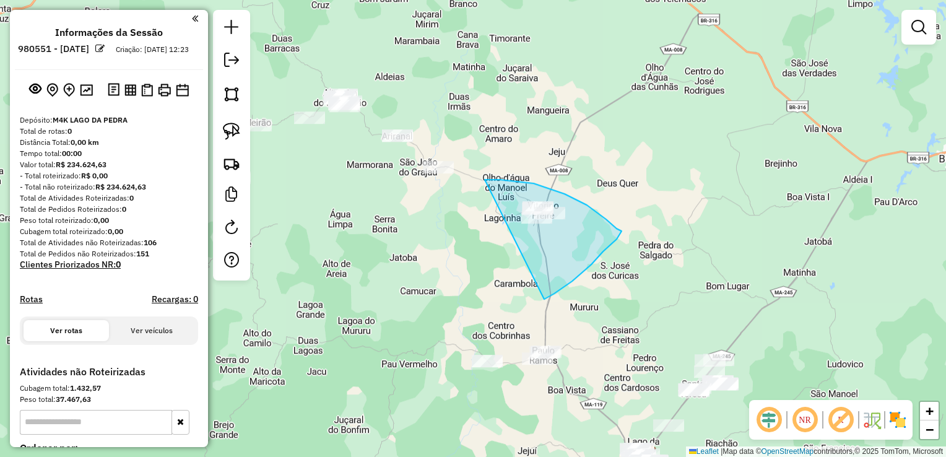
drag, startPoint x: 485, startPoint y: 180, endPoint x: 544, endPoint y: 299, distance: 133.4
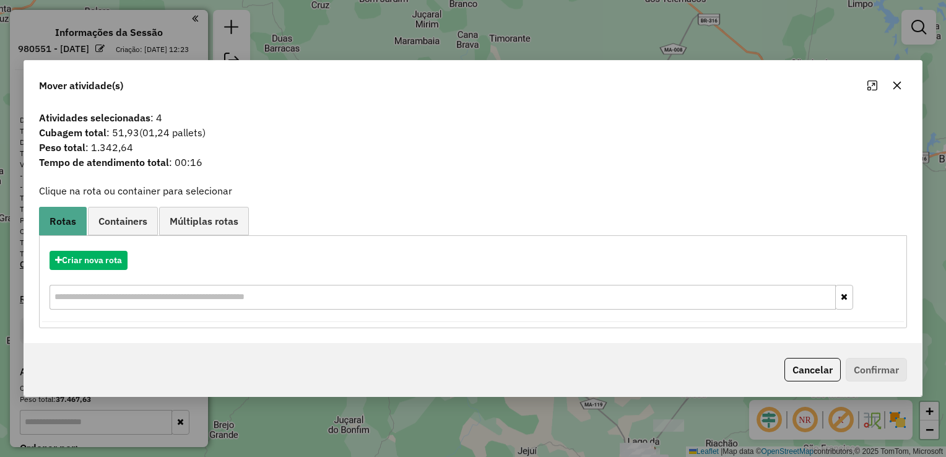
click at [899, 93] on button "button" at bounding box center [897, 86] width 20 height 20
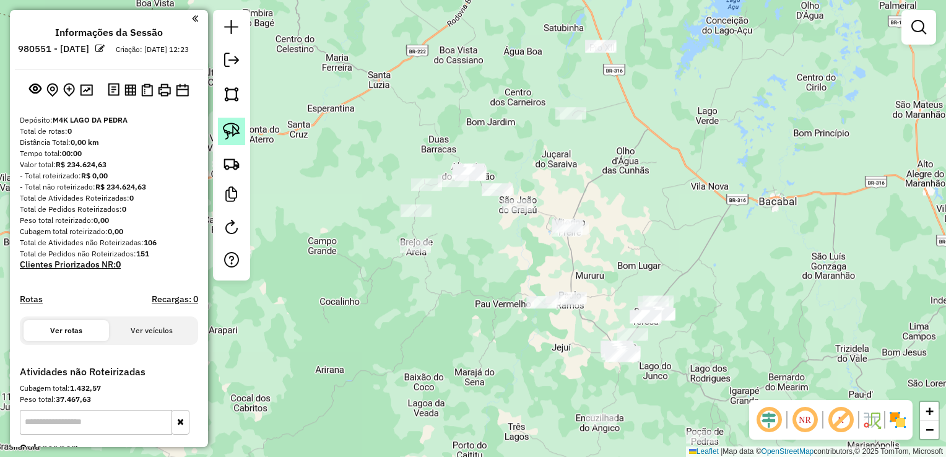
click at [240, 129] on img at bounding box center [231, 131] width 17 height 17
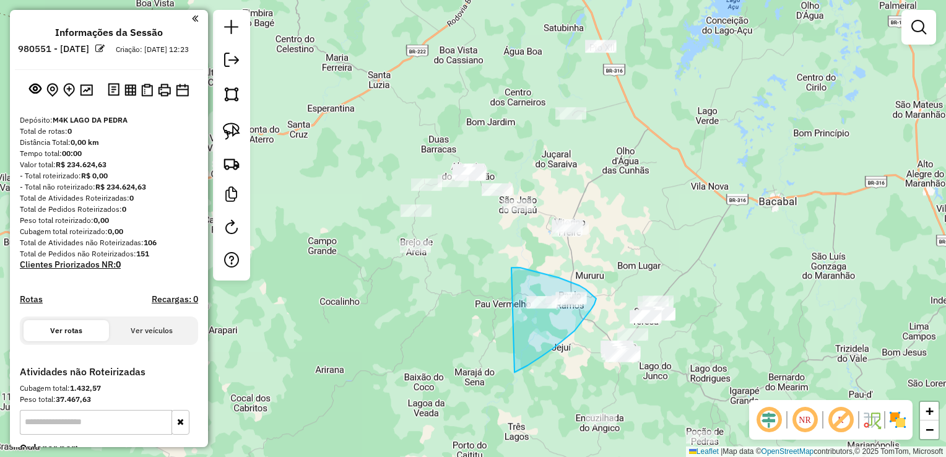
drag, startPoint x: 511, startPoint y: 267, endPoint x: 515, endPoint y: 371, distance: 104.1
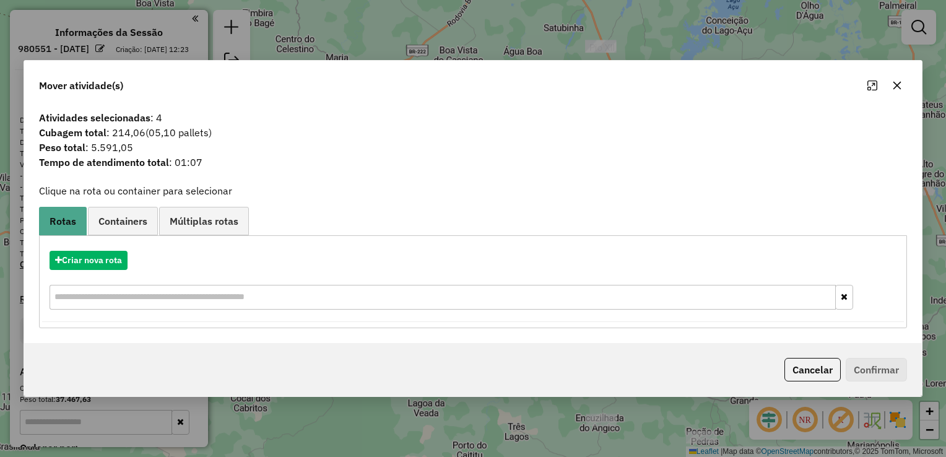
click at [890, 90] on button "button" at bounding box center [897, 86] width 20 height 20
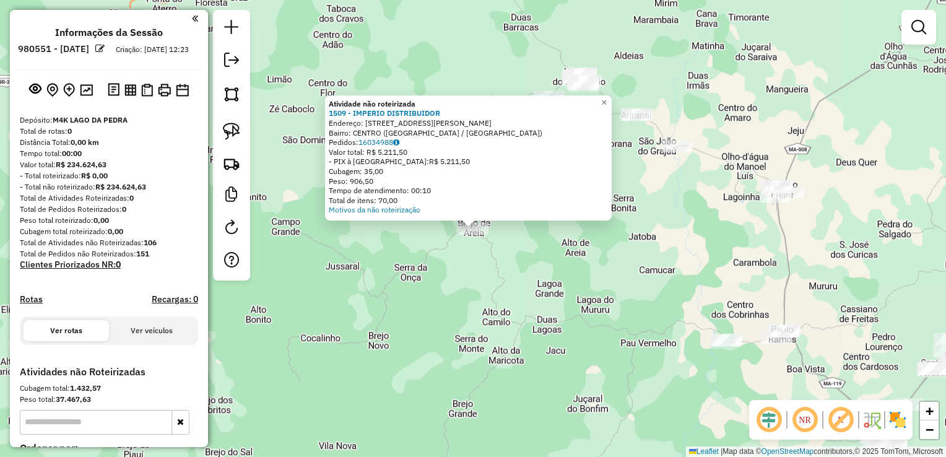
click at [349, 272] on div "Atividade não roteirizada 1509 - IMPERIO DISTRIBUIDOR Endereço: RUA BENTO CESAR…" at bounding box center [473, 228] width 946 height 457
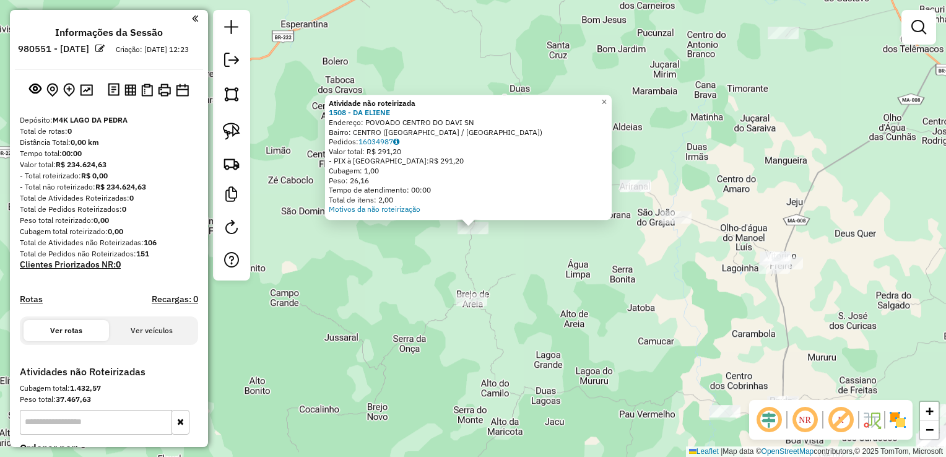
click at [537, 287] on div "Atividade não roteirizada 1508 - DA ELIENE Endereço: POVOADO CENTRO DO DAVI SN …" at bounding box center [473, 228] width 946 height 457
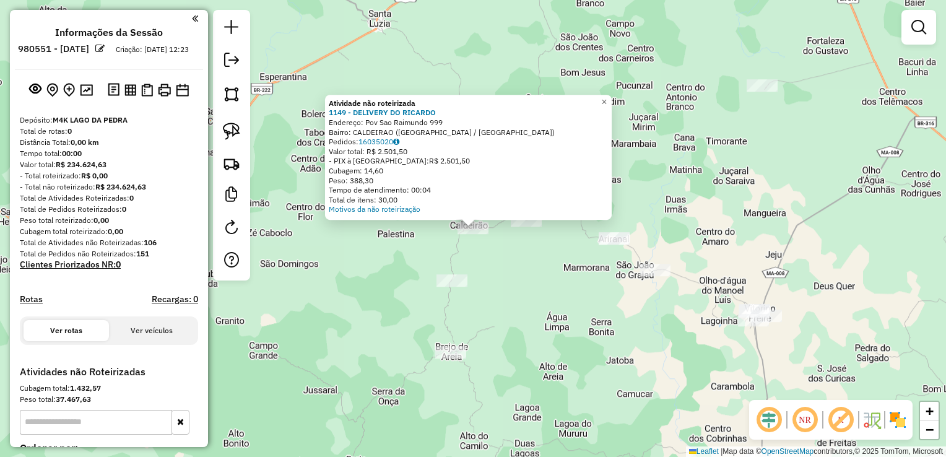
click at [560, 287] on div "Atividade não roteirizada 1149 - DELIVERY DO RICARDO Endereço: Pov Sao Raimundo…" at bounding box center [473, 228] width 946 height 457
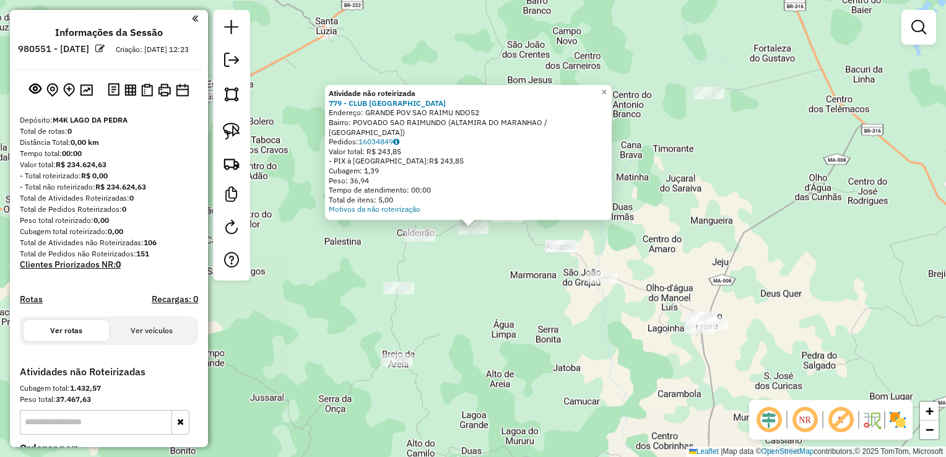
click at [519, 277] on div "Atividade não roteirizada 779 - CLUB KALAMAZON Endereço: GRANDE POV SAO RAIMU N…" at bounding box center [473, 228] width 946 height 457
click at [448, 288] on div "Atividade não roteirizada 779 - CLUB KALAMAZON Endereço: GRANDE POV SAO RAIMU N…" at bounding box center [473, 228] width 946 height 457
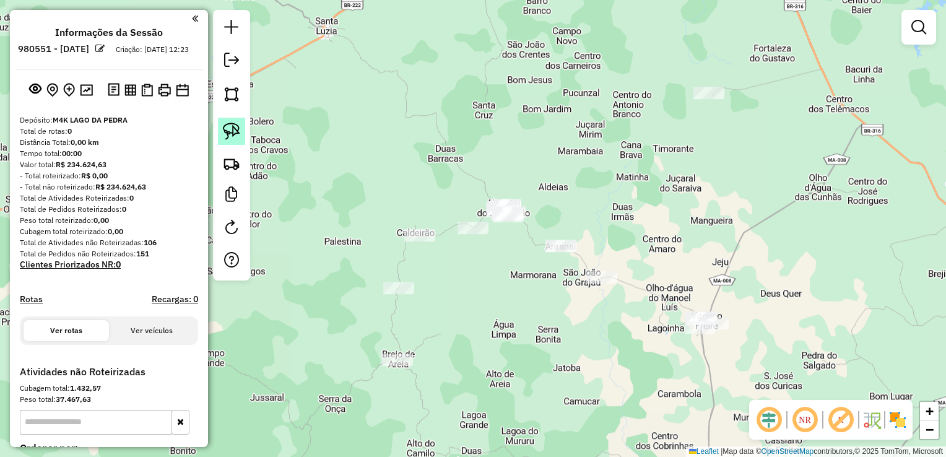
click at [237, 130] on img at bounding box center [231, 131] width 17 height 17
drag, startPoint x: 237, startPoint y: 130, endPoint x: 396, endPoint y: 216, distance: 180.9
click at [396, 216] on hb-router-mapa "**********" at bounding box center [473, 228] width 946 height 457
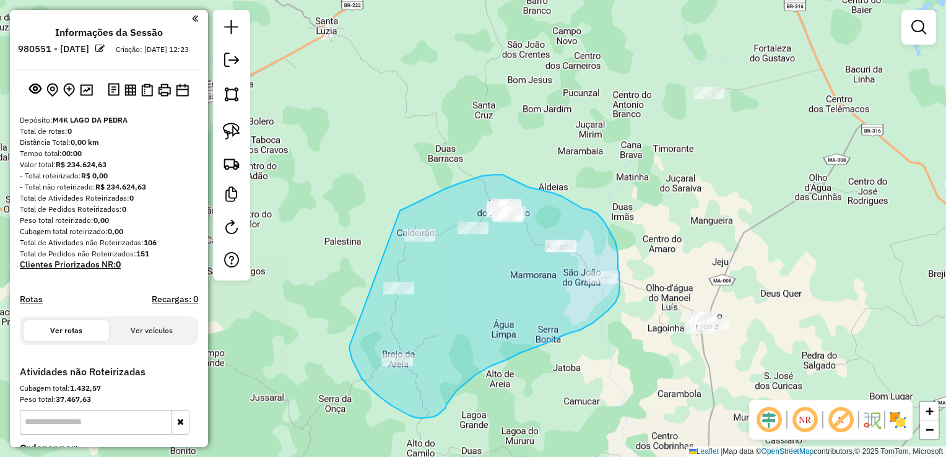
drag, startPoint x: 400, startPoint y: 210, endPoint x: 349, endPoint y: 348, distance: 146.5
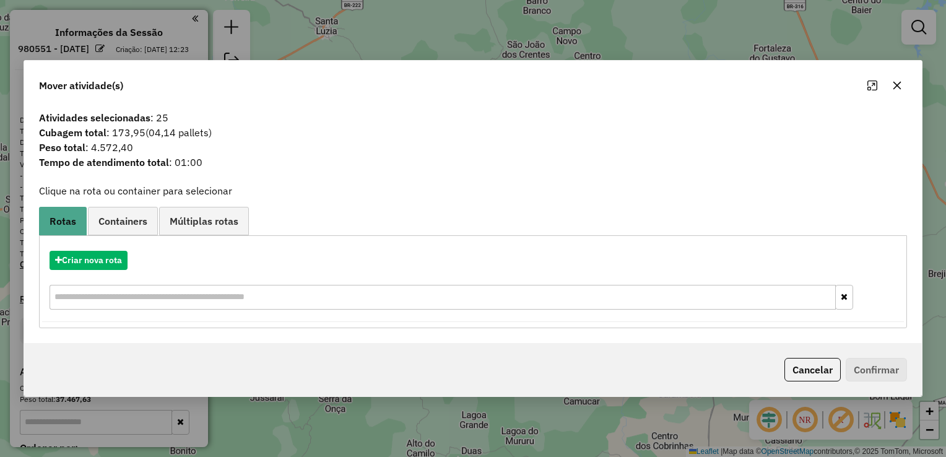
click at [896, 86] on icon "button" at bounding box center [897, 86] width 8 height 8
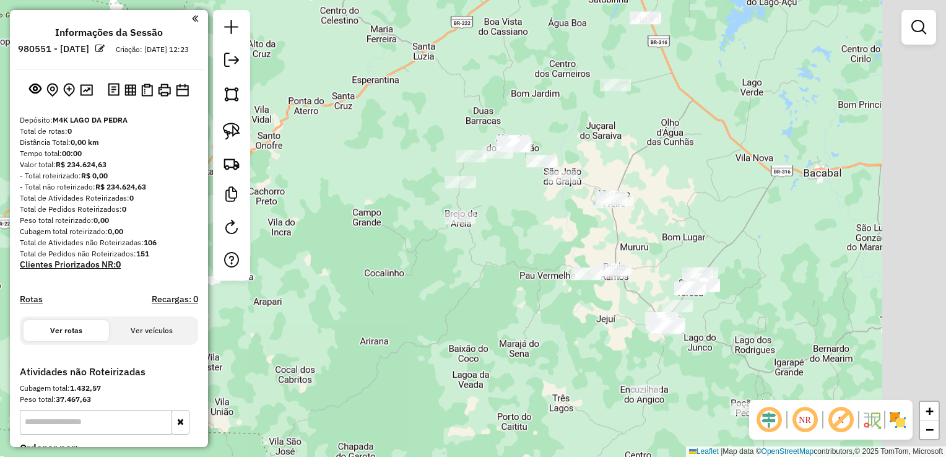
drag, startPoint x: 735, startPoint y: 248, endPoint x: 510, endPoint y: 224, distance: 226.6
click at [510, 224] on div "Janela de atendimento Grade de atendimento Capacidade Transportadoras Veículos …" at bounding box center [473, 228] width 946 height 457
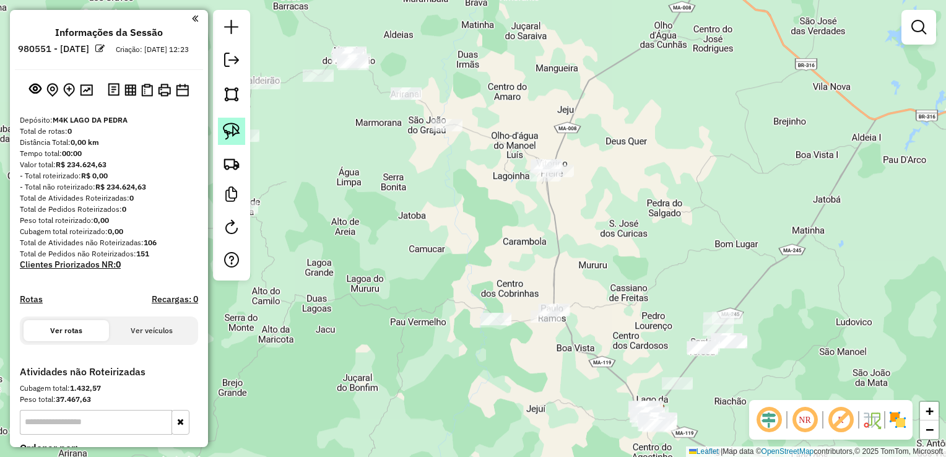
click at [222, 141] on link at bounding box center [231, 131] width 27 height 27
drag, startPoint x: 222, startPoint y: 141, endPoint x: 448, endPoint y: 170, distance: 228.5
click at [448, 170] on hb-router-mapa "**********" at bounding box center [473, 228] width 946 height 457
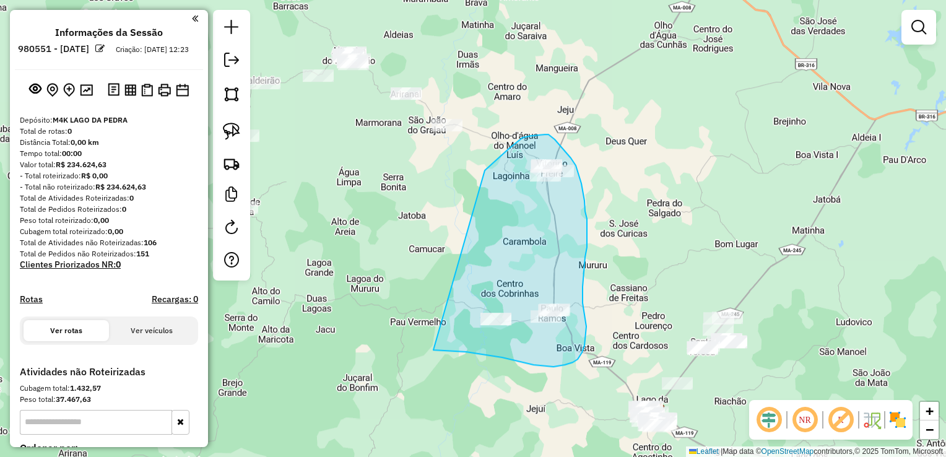
drag, startPoint x: 485, startPoint y: 170, endPoint x: 413, endPoint y: 347, distance: 190.2
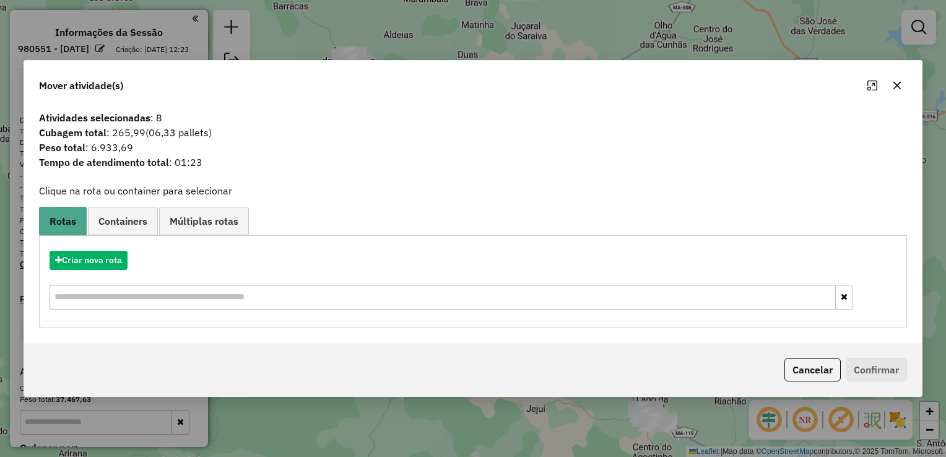
click at [903, 90] on button "button" at bounding box center [897, 86] width 20 height 20
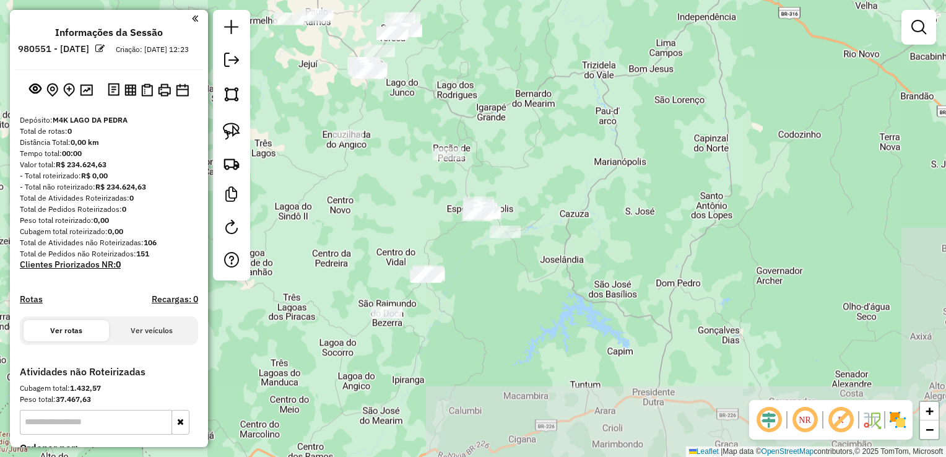
drag, startPoint x: 791, startPoint y: 314, endPoint x: 451, endPoint y: 102, distance: 401.2
click at [451, 102] on div "Janela de atendimento Grade de atendimento Capacidade Transportadoras Veículos …" at bounding box center [473, 228] width 946 height 457
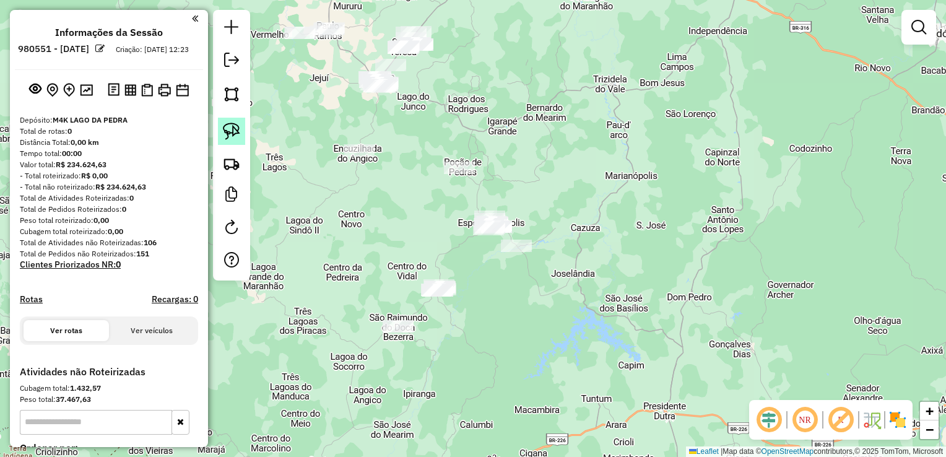
click at [226, 136] on img at bounding box center [231, 131] width 17 height 17
drag, startPoint x: 226, startPoint y: 136, endPoint x: 446, endPoint y: 197, distance: 228.3
click at [446, 197] on hb-router-mapa "**********" at bounding box center [473, 228] width 946 height 457
drag, startPoint x: 446, startPoint y: 197, endPoint x: 541, endPoint y: 322, distance: 156.7
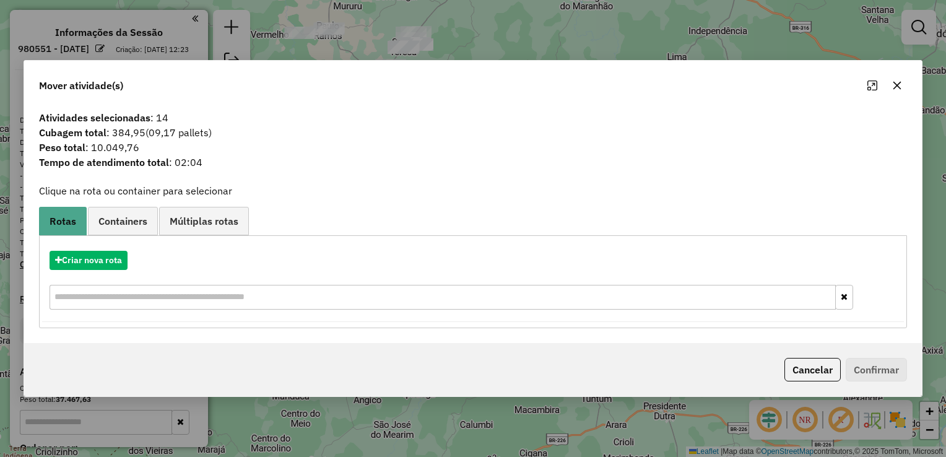
click at [889, 85] on button "button" at bounding box center [897, 86] width 20 height 20
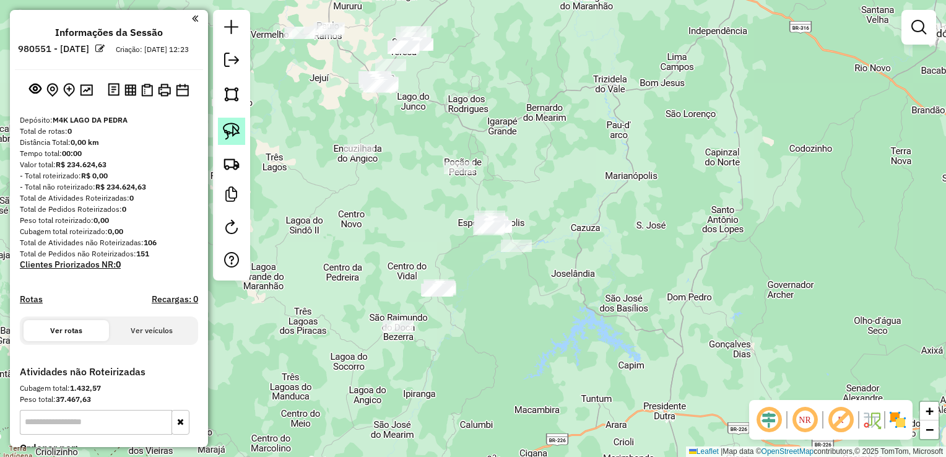
click at [232, 127] on img at bounding box center [231, 131] width 17 height 17
drag, startPoint x: 232, startPoint y: 127, endPoint x: 400, endPoint y: 199, distance: 183.9
click at [400, 199] on hb-router-mapa "**********" at bounding box center [473, 228] width 946 height 457
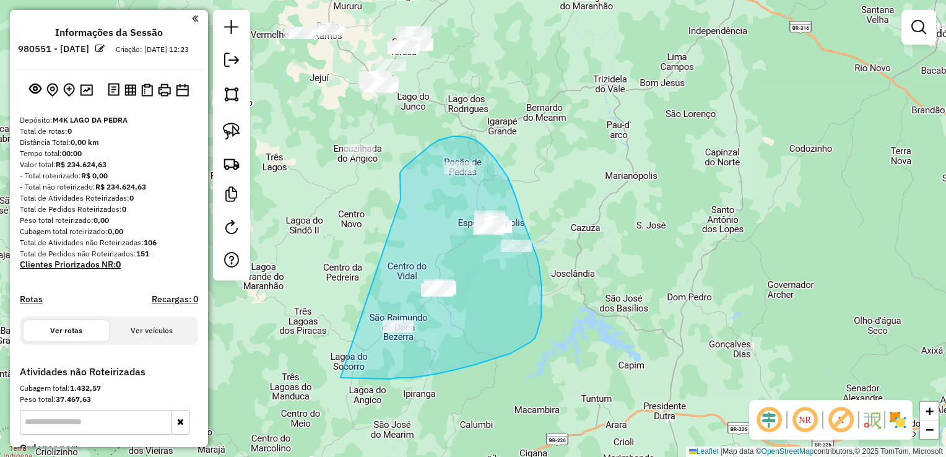
drag, startPoint x: 400, startPoint y: 199, endPoint x: 333, endPoint y: 379, distance: 191.8
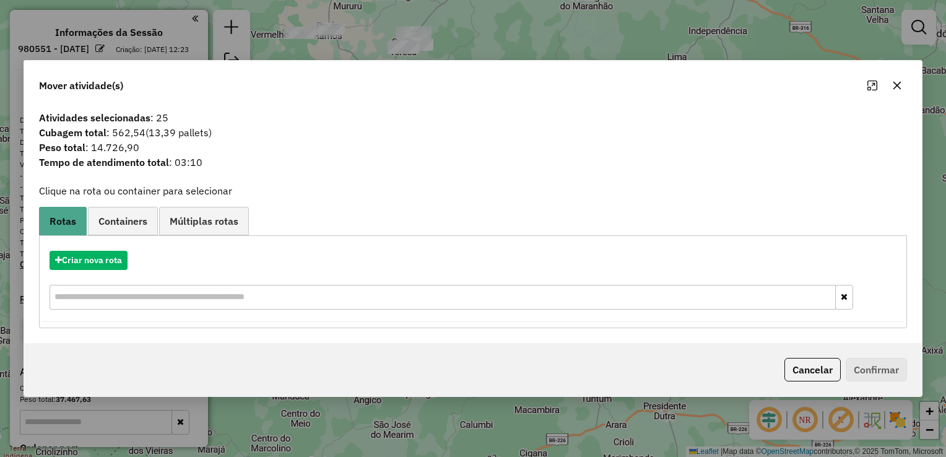
click at [901, 83] on button "button" at bounding box center [897, 86] width 20 height 20
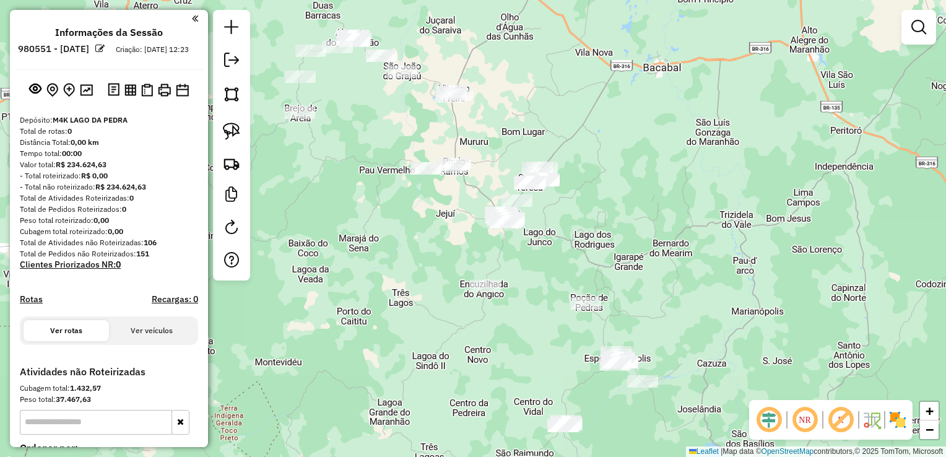
drag, startPoint x: 451, startPoint y: 88, endPoint x: 585, endPoint y: 233, distance: 198.0
click at [585, 233] on div "Janela de atendimento Grade de atendimento Capacidade Transportadoras Veículos …" at bounding box center [473, 228] width 946 height 457
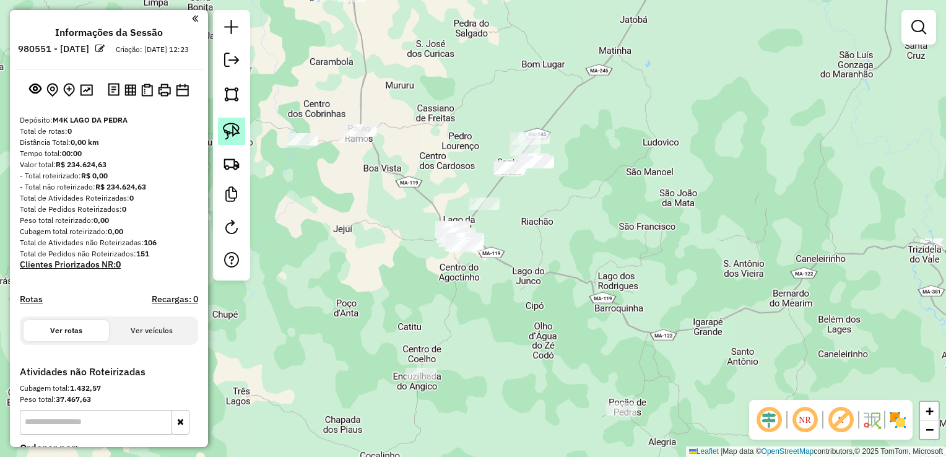
drag, startPoint x: 217, startPoint y: 123, endPoint x: 227, endPoint y: 128, distance: 11.1
click at [227, 128] on div at bounding box center [231, 145] width 37 height 271
click at [227, 128] on img at bounding box center [231, 131] width 17 height 17
drag, startPoint x: 227, startPoint y: 128, endPoint x: 413, endPoint y: 180, distance: 194.2
click at [413, 180] on hb-router-mapa "**********" at bounding box center [473, 228] width 946 height 457
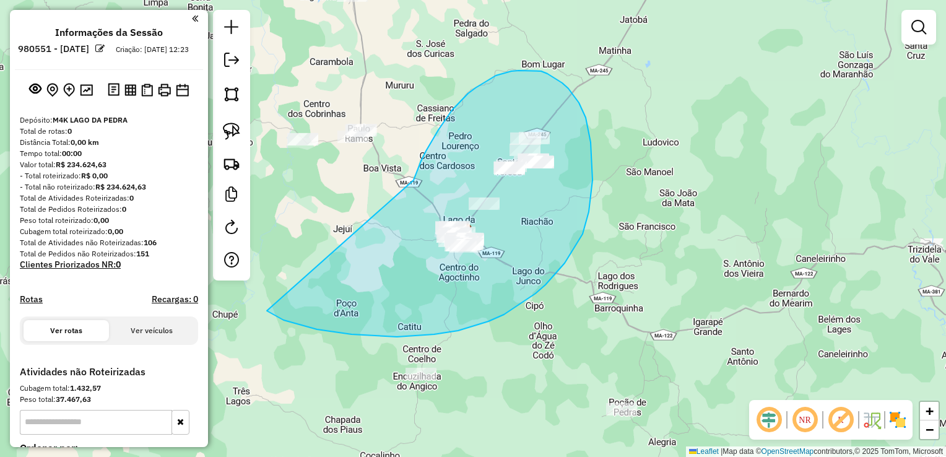
drag, startPoint x: 413, startPoint y: 180, endPoint x: 263, endPoint y: 308, distance: 197.6
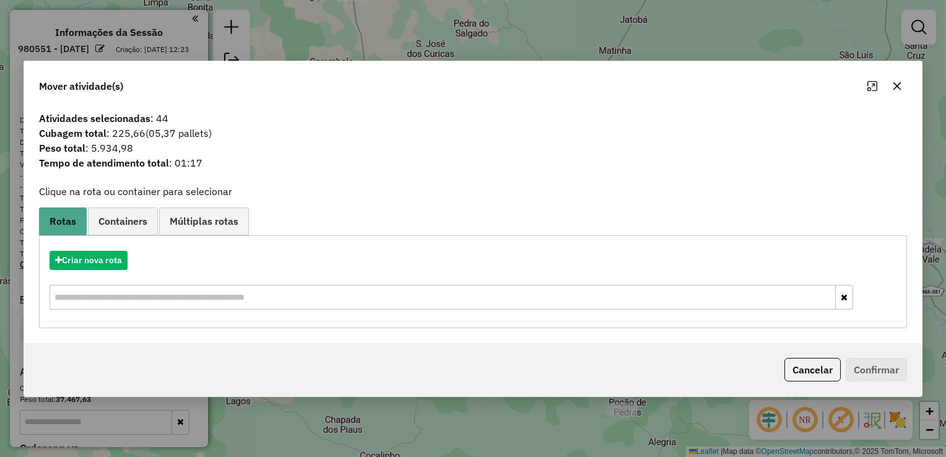
click at [897, 86] on icon "button" at bounding box center [897, 86] width 8 height 8
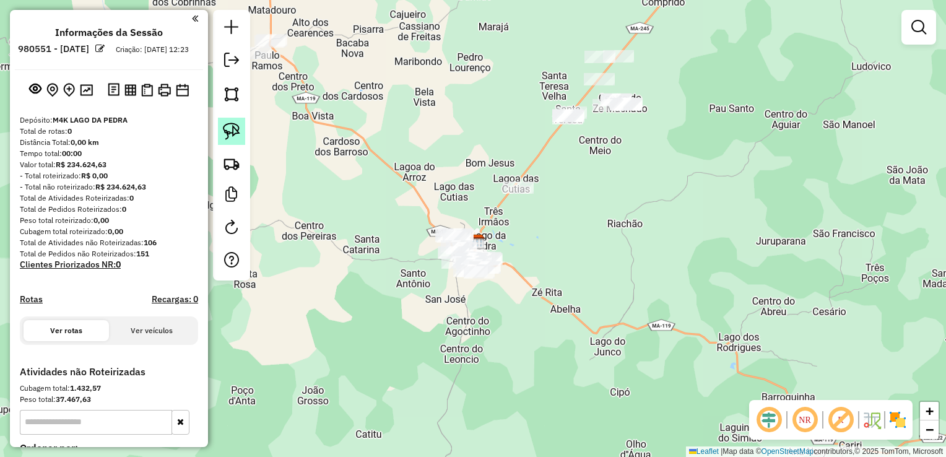
click at [231, 123] on img at bounding box center [231, 131] width 17 height 17
drag, startPoint x: 231, startPoint y: 122, endPoint x: 453, endPoint y: 76, distance: 226.9
click at [453, 76] on hb-router-mapa "**********" at bounding box center [473, 228] width 946 height 457
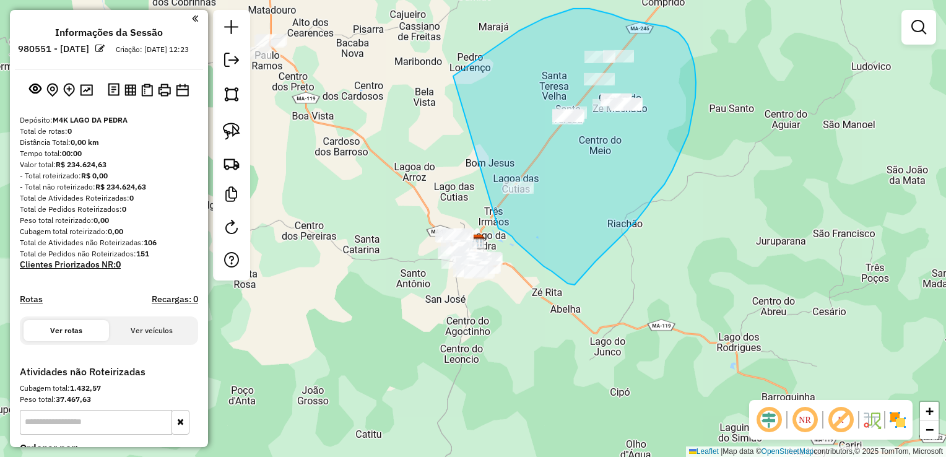
drag, startPoint x: 453, startPoint y: 76, endPoint x: 487, endPoint y: 224, distance: 151.7
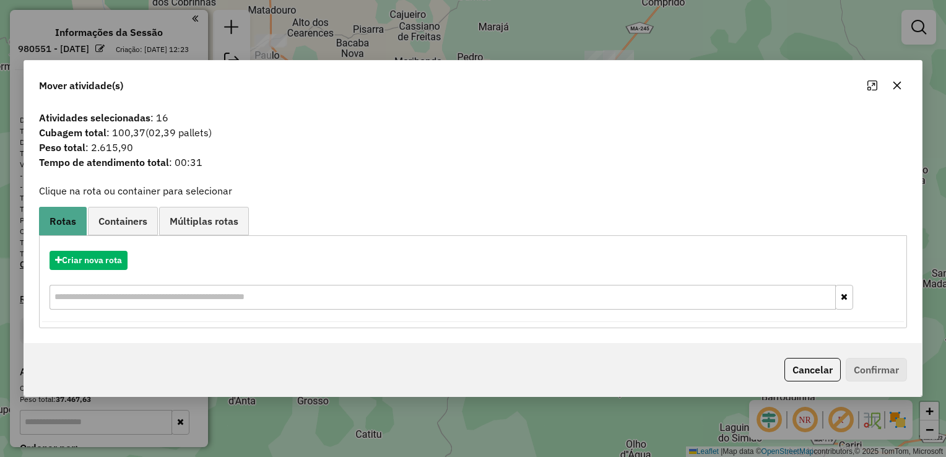
click at [901, 84] on button "button" at bounding box center [897, 86] width 20 height 20
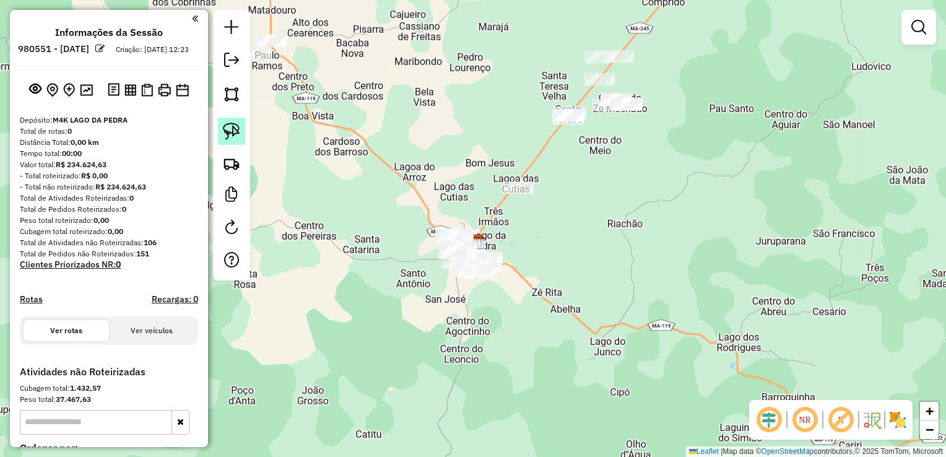
click at [235, 128] on img at bounding box center [231, 131] width 17 height 17
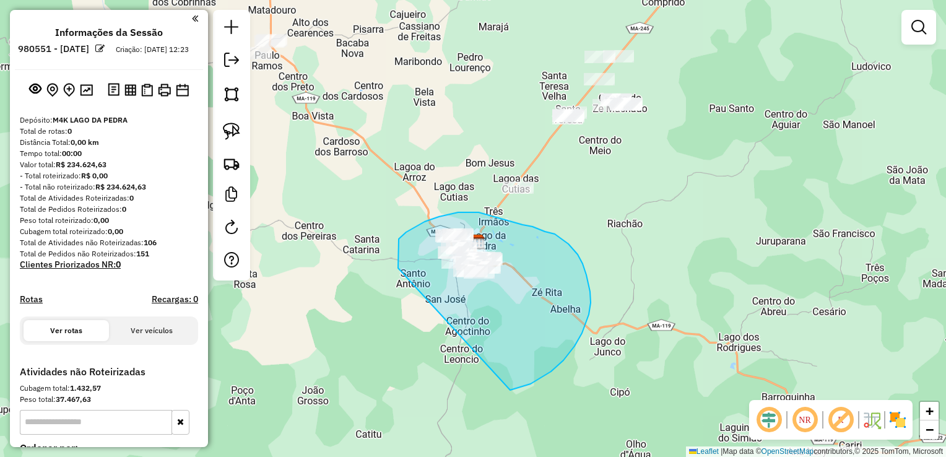
drag, startPoint x: 398, startPoint y: 268, endPoint x: 503, endPoint y: 390, distance: 160.7
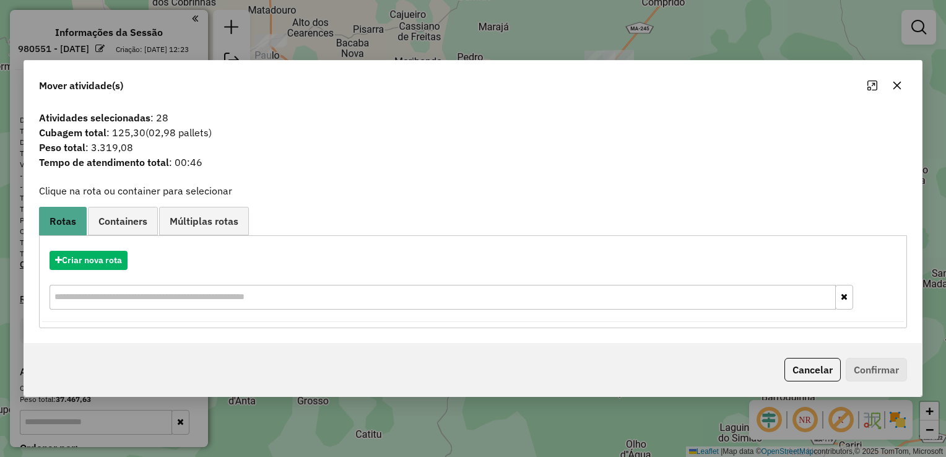
click at [890, 85] on button "button" at bounding box center [897, 86] width 20 height 20
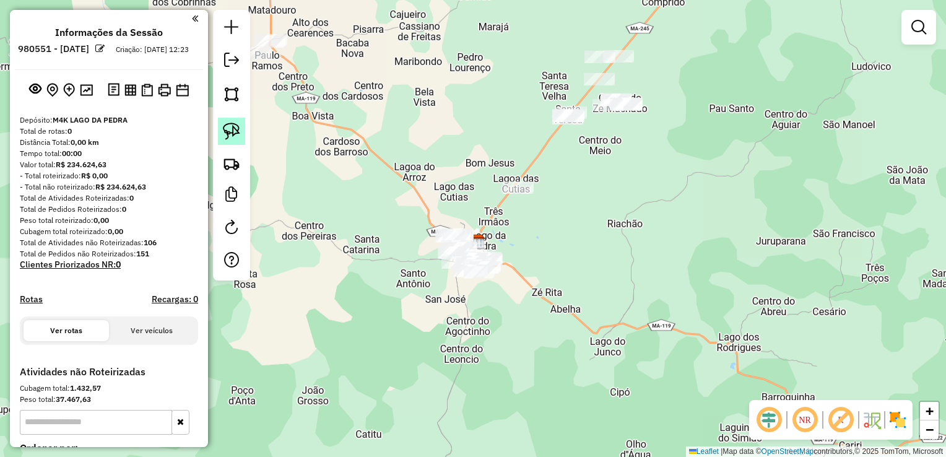
click at [222, 143] on link at bounding box center [231, 131] width 27 height 27
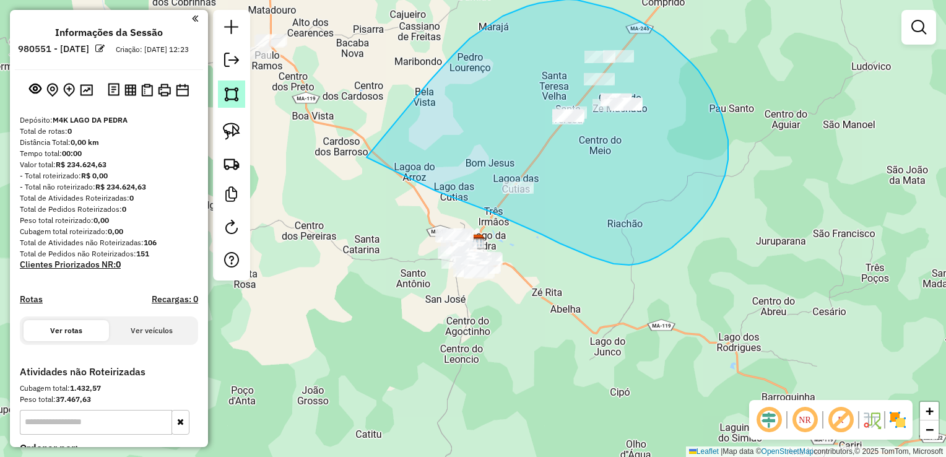
drag, startPoint x: 429, startPoint y: 82, endPoint x: 220, endPoint y: 90, distance: 209.4
click at [220, 90] on hb-router-mapa "**********" at bounding box center [473, 228] width 946 height 457
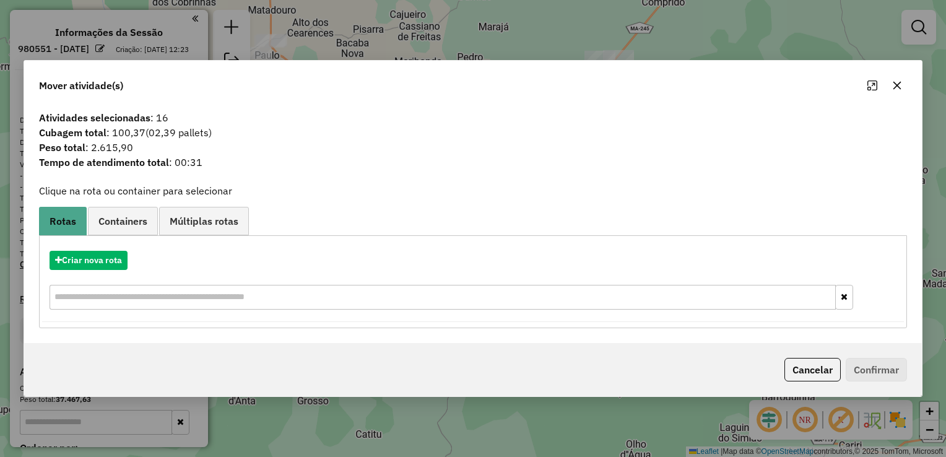
click at [898, 85] on icon "button" at bounding box center [897, 86] width 8 height 8
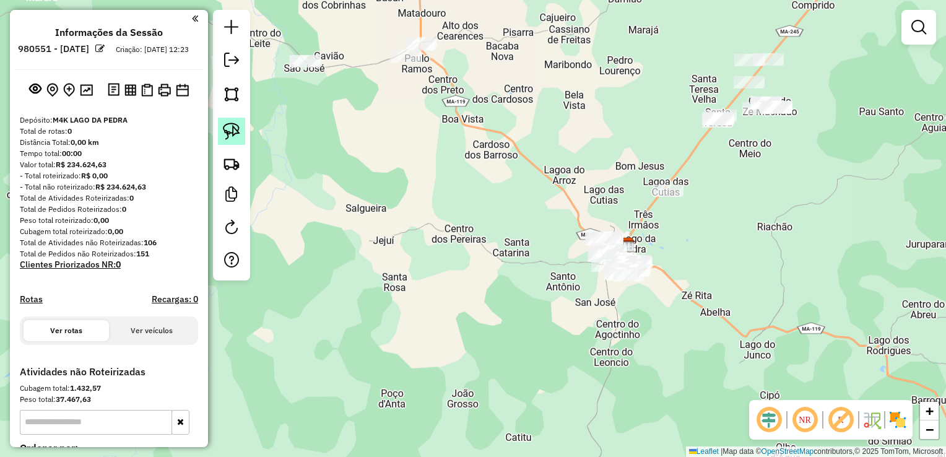
click at [222, 125] on link at bounding box center [231, 131] width 27 height 27
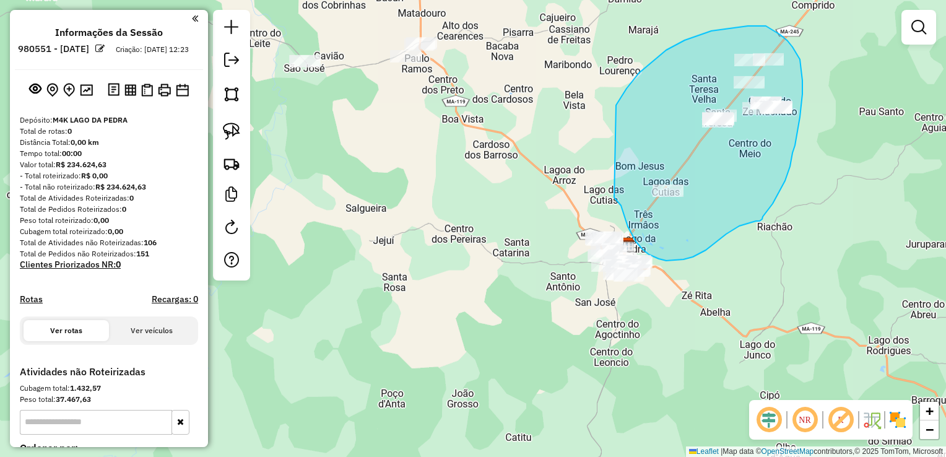
drag, startPoint x: 616, startPoint y: 105, endPoint x: 616, endPoint y: 199, distance: 93.5
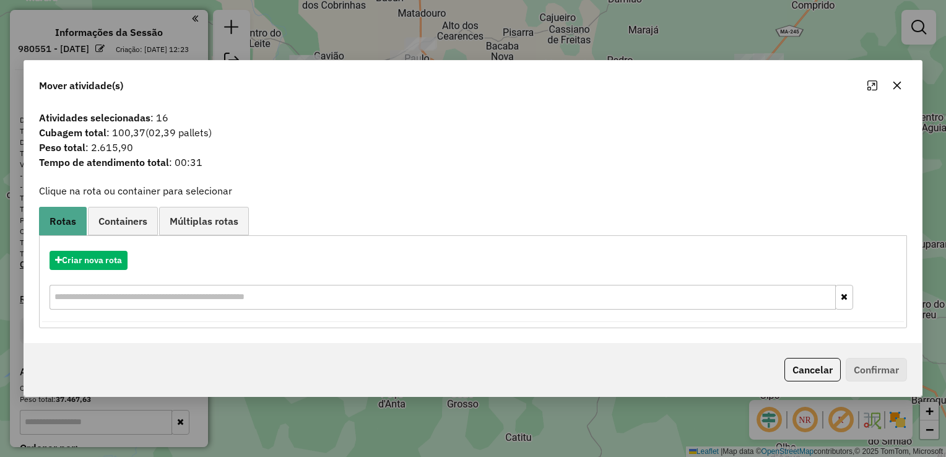
click at [895, 84] on icon "button" at bounding box center [897, 85] width 10 height 10
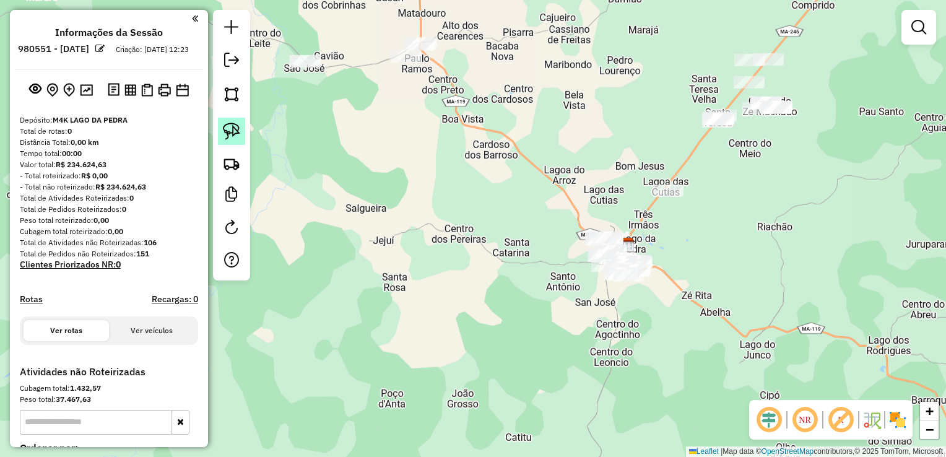
click at [227, 120] on link at bounding box center [231, 131] width 27 height 27
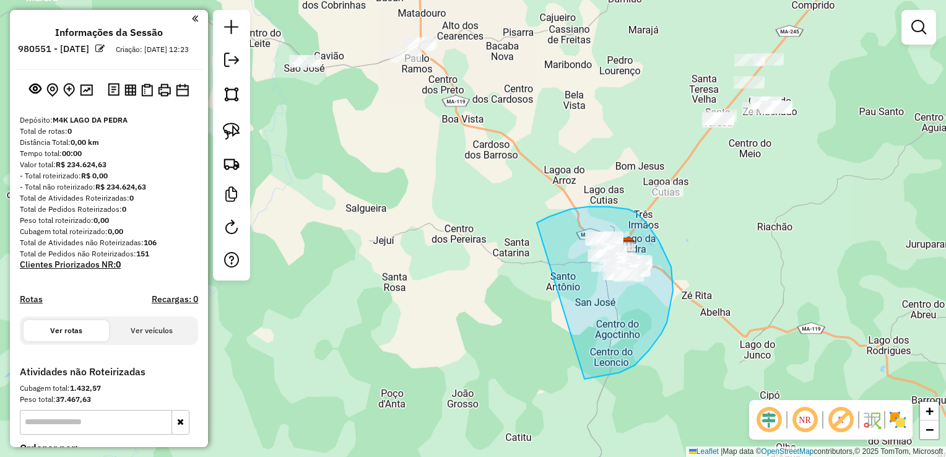
drag, startPoint x: 537, startPoint y: 223, endPoint x: 584, endPoint y: 379, distance: 163.1
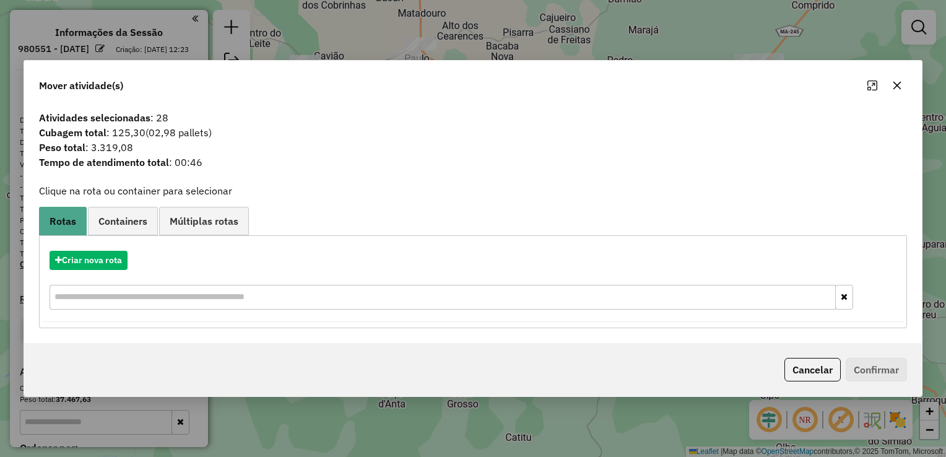
click at [892, 87] on icon "button" at bounding box center [897, 85] width 10 height 10
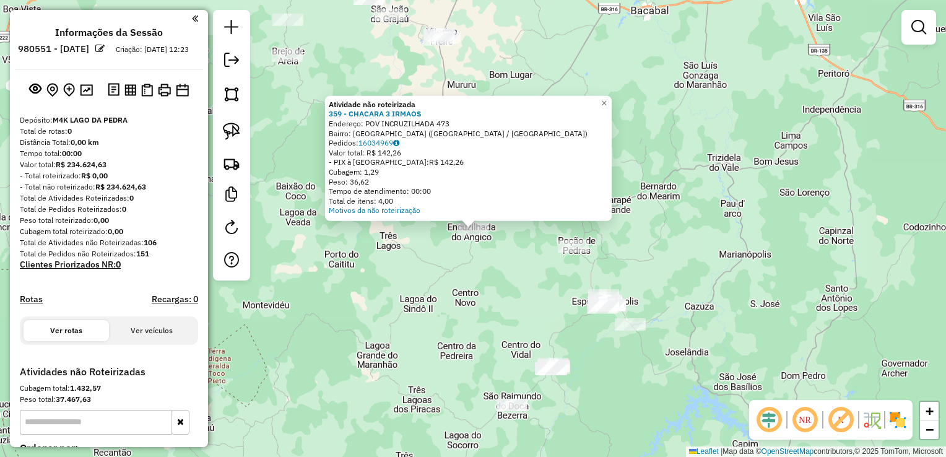
click at [500, 256] on div "Atividade não roteirizada 359 - CHACARA 3 IRMAOS Endereço: POV INCRUZILHADA 473…" at bounding box center [473, 228] width 946 height 457
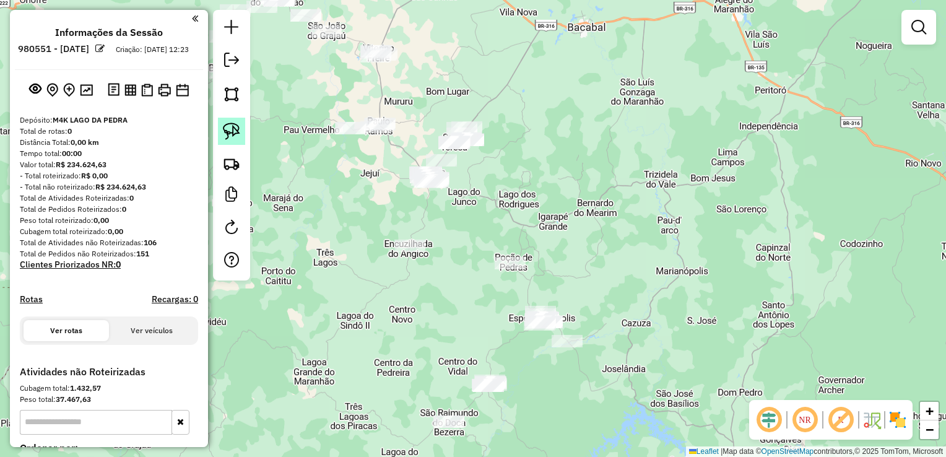
click at [242, 128] on link at bounding box center [231, 131] width 27 height 27
drag, startPoint x: 242, startPoint y: 128, endPoint x: 414, endPoint y: 125, distance: 172.1
click at [414, 125] on hb-router-mapa "**********" at bounding box center [473, 228] width 946 height 457
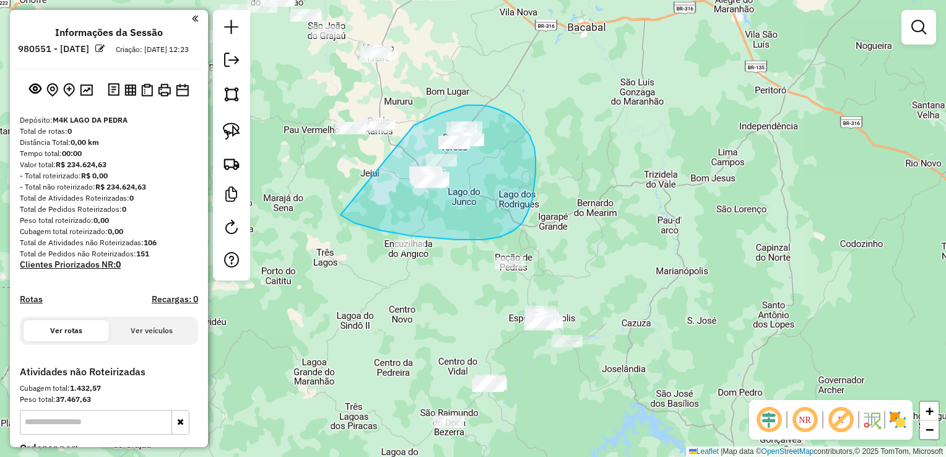
drag, startPoint x: 414, startPoint y: 125, endPoint x: 335, endPoint y: 212, distance: 117.4
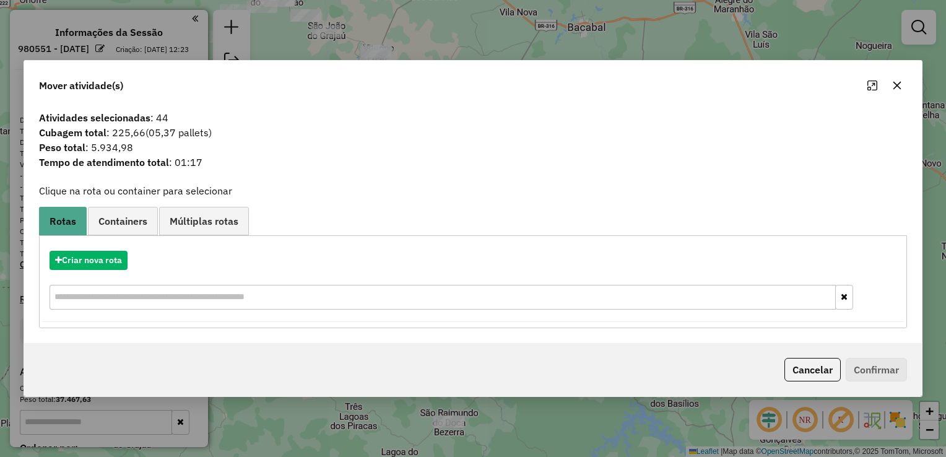
click at [900, 85] on icon "button" at bounding box center [897, 85] width 10 height 10
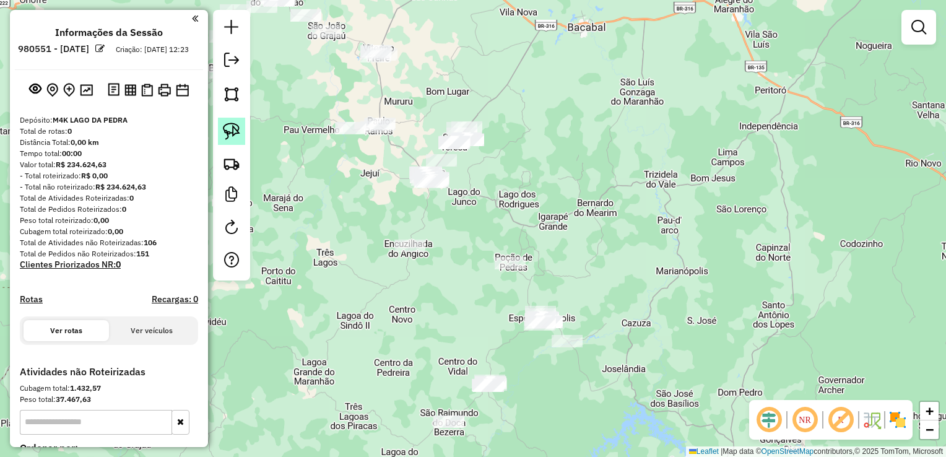
click at [230, 132] on img at bounding box center [231, 131] width 17 height 17
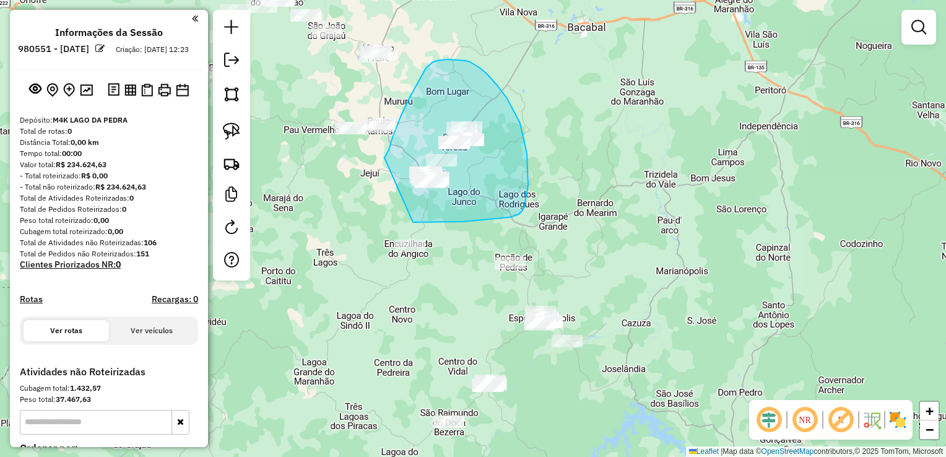
drag, startPoint x: 384, startPoint y: 158, endPoint x: 359, endPoint y: 228, distance: 74.4
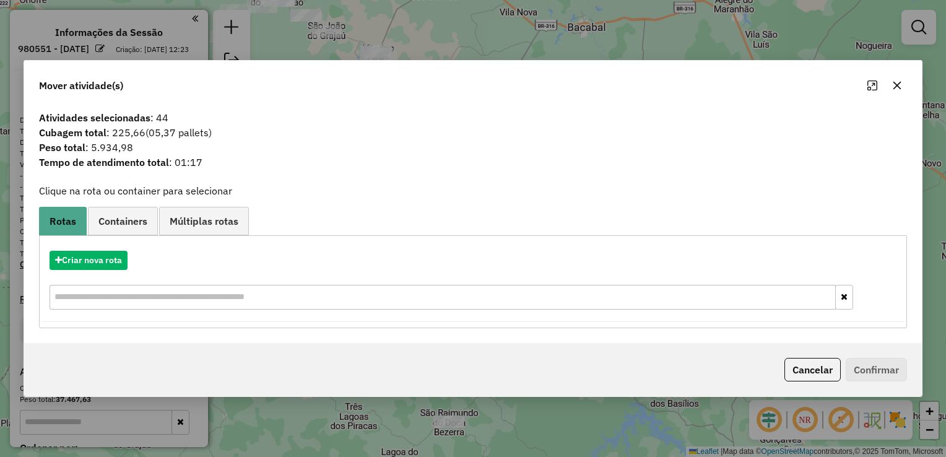
click at [893, 88] on icon "button" at bounding box center [897, 85] width 10 height 10
